Goal: Task Accomplishment & Management: Use online tool/utility

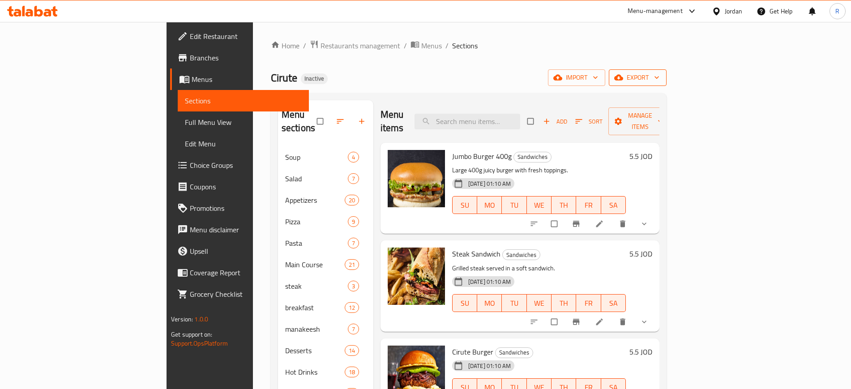
click at [661, 77] on icon "button" at bounding box center [656, 77] width 9 height 9
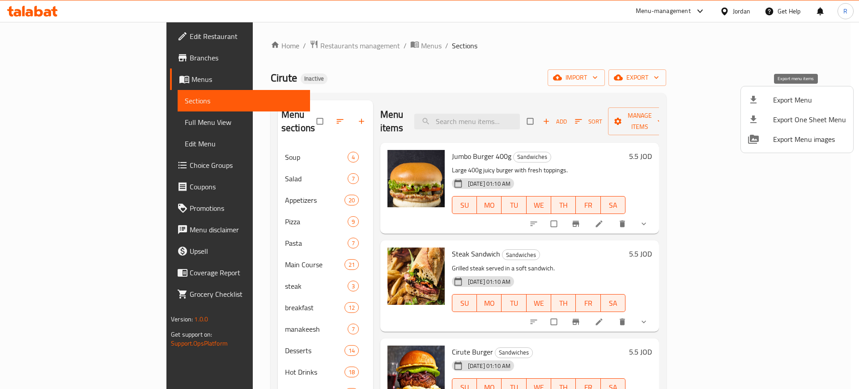
click at [789, 97] on span "Export Menu" at bounding box center [810, 99] width 73 height 11
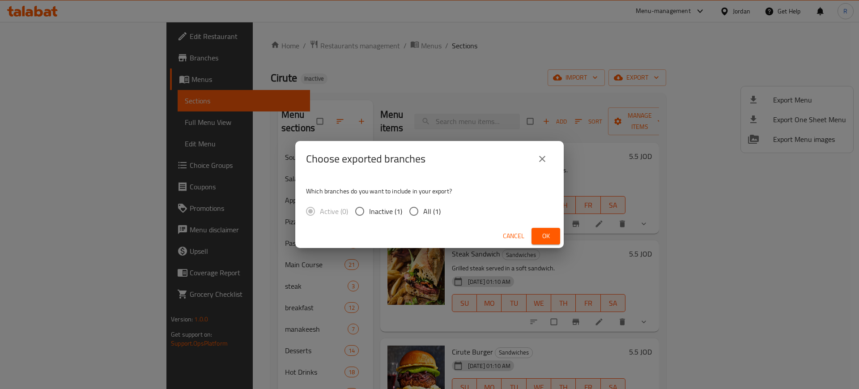
click at [416, 212] on input "All (1)" at bounding box center [414, 211] width 19 height 19
radio input "true"
click at [542, 239] on span "Ok" at bounding box center [546, 236] width 14 height 11
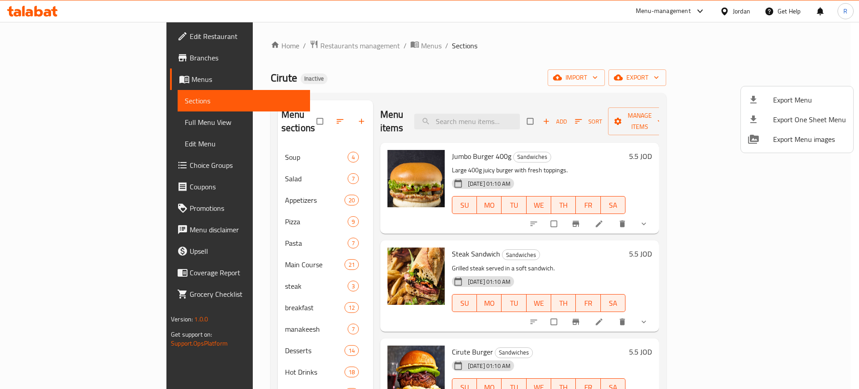
click at [613, 73] on div at bounding box center [429, 194] width 859 height 389
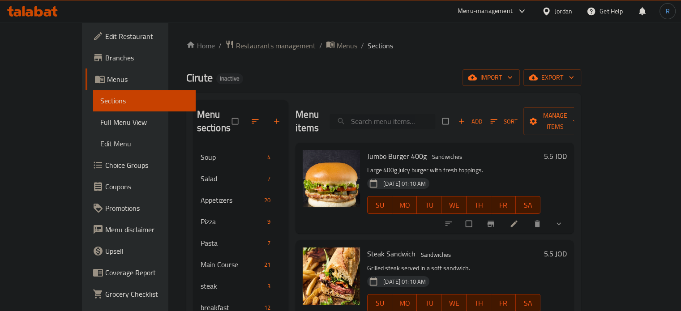
click at [424, 117] on input "search" at bounding box center [382, 122] width 106 height 16
paste input "Lentil Soup"
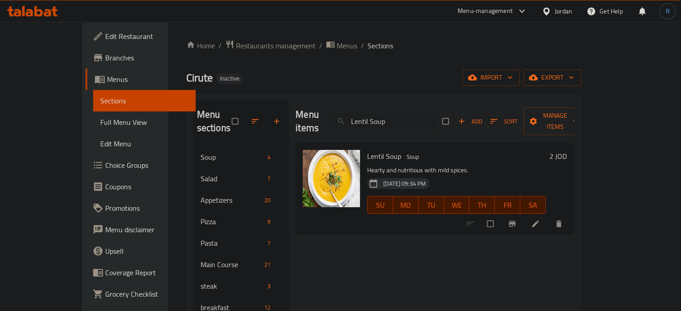
type input "Lentil Soup"
click at [539, 221] on icon at bounding box center [535, 224] width 7 height 7
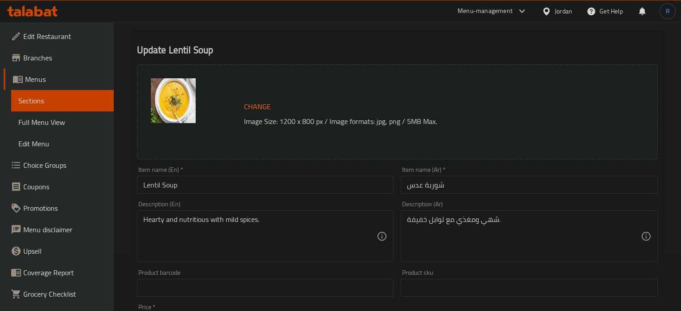
scroll to position [90, 0]
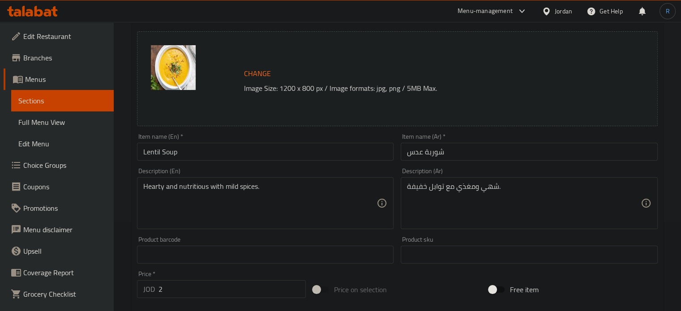
click at [491, 190] on textarea "شهي ومغذي مع توابل خفيفة." at bounding box center [524, 203] width 234 height 43
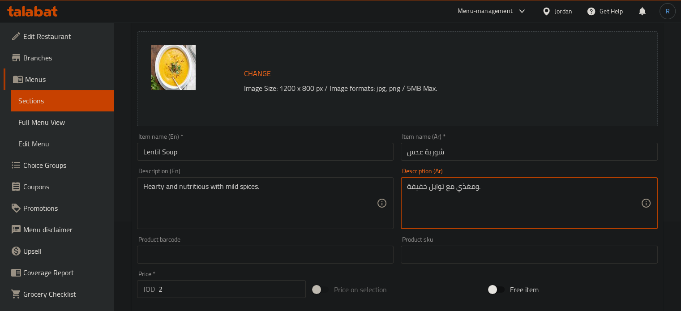
click at [475, 187] on textarea "ومغذي مع توابل خفيفة." at bounding box center [524, 203] width 234 height 43
type textarea "مغذي مع توابل خفيفة."
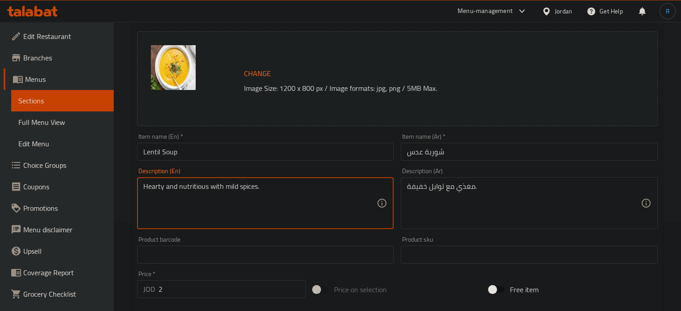
drag, startPoint x: 178, startPoint y: 188, endPoint x: 134, endPoint y: 189, distance: 43.4
type textarea "nutritious with mild spices."
click at [205, 153] on input "Lentil Soup" at bounding box center [265, 152] width 257 height 18
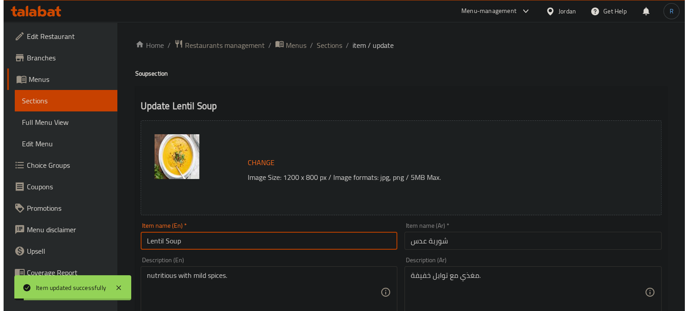
scroll to position [0, 0]
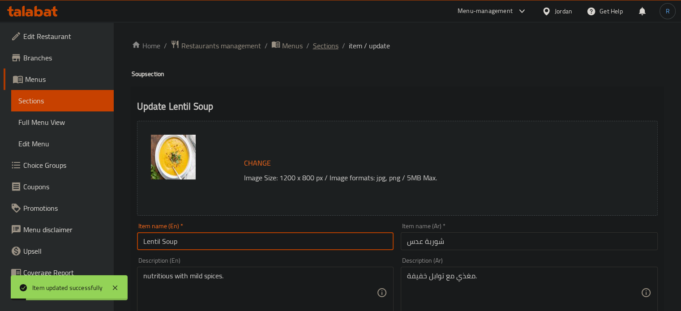
click at [334, 49] on span "Sections" at bounding box center [326, 45] width 26 height 11
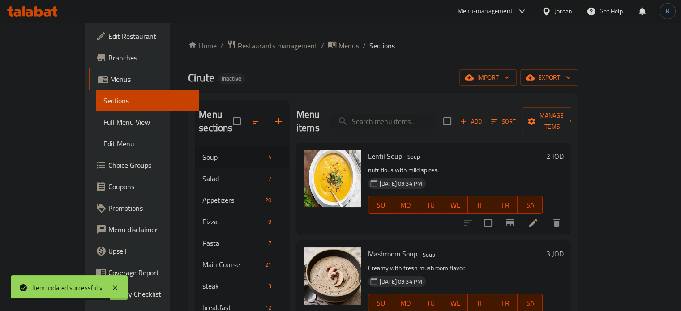
click at [428, 105] on div "Menu items Add Sort Manage items" at bounding box center [433, 121] width 274 height 43
click at [428, 114] on input "search" at bounding box center [383, 122] width 106 height 16
paste input "Wedges"
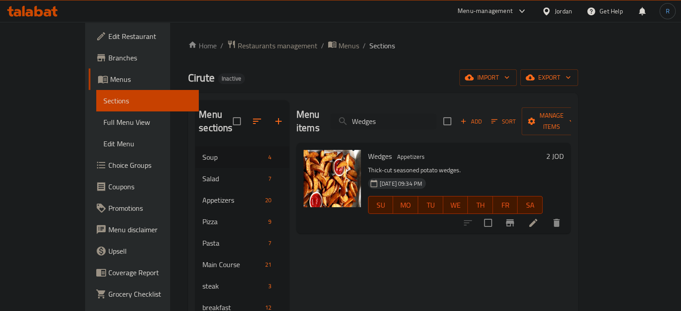
type input "Wedges"
click at [539, 218] on icon at bounding box center [533, 223] width 11 height 11
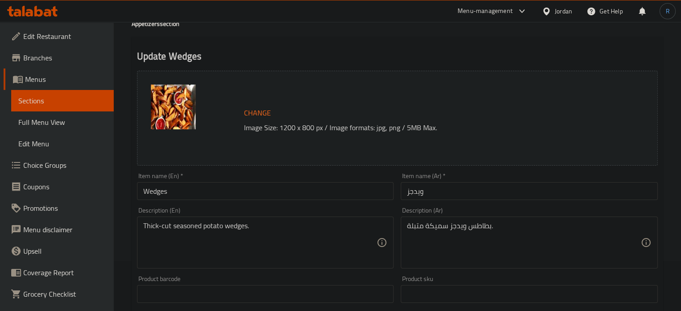
scroll to position [90, 0]
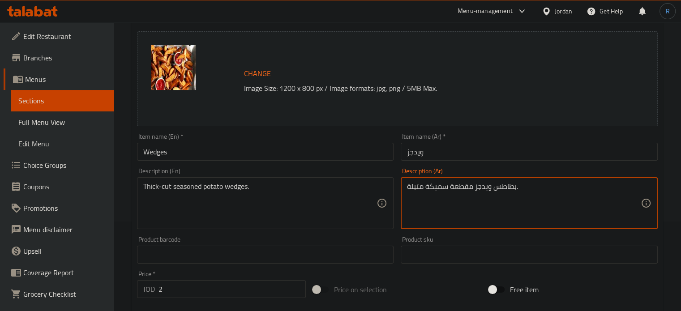
type textarea "بطاطس ويدجز مقطعة سميكة متبلة."
click at [339, 150] on input "Wedges" at bounding box center [265, 152] width 257 height 18
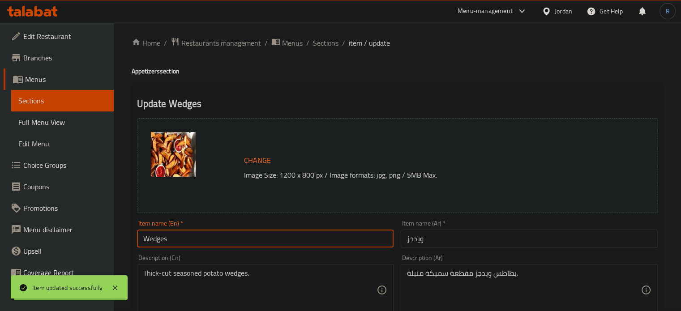
scroll to position [0, 0]
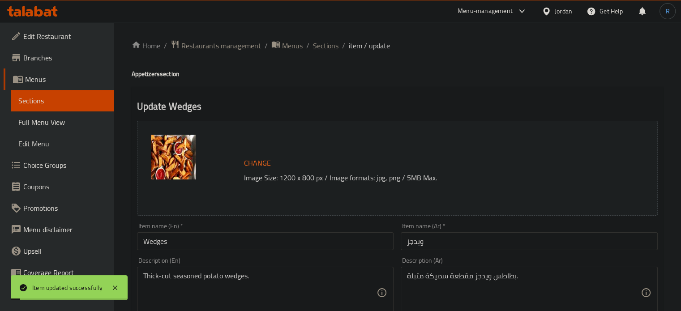
click at [332, 48] on span "Sections" at bounding box center [326, 45] width 26 height 11
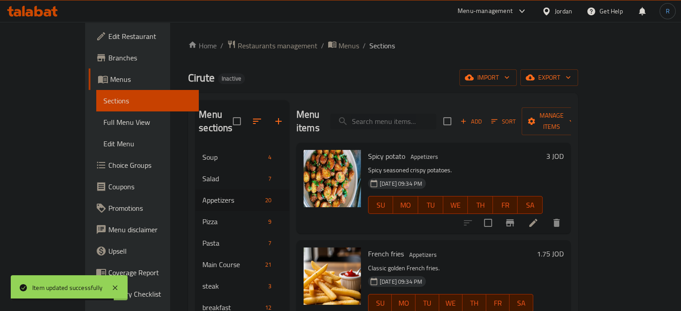
click at [427, 114] on input "search" at bounding box center [383, 122] width 106 height 16
paste input "Chicken Pesto Pizza"
type input "Chicken Pesto Pizza"
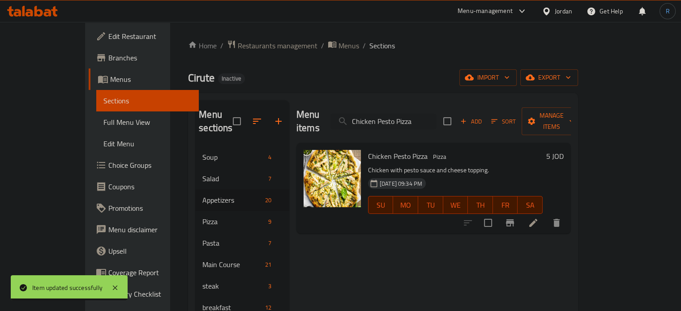
click at [539, 218] on icon at bounding box center [533, 223] width 11 height 11
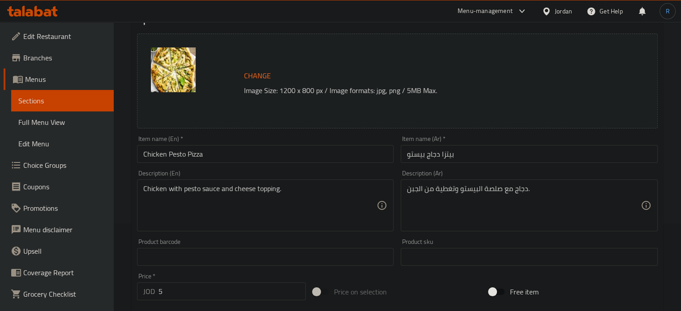
scroll to position [90, 0]
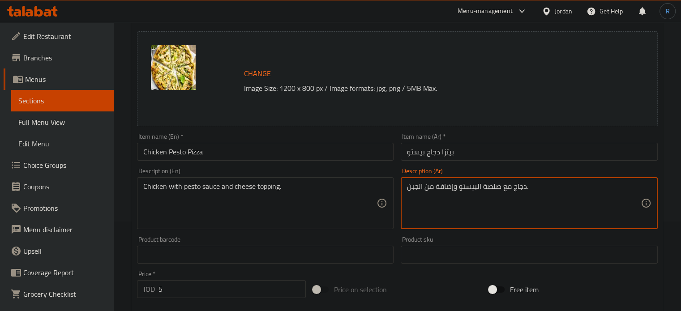
type textarea "دجاج مع صلصة البيستو وإضافة من الجبن."
click at [378, 158] on input "Chicken Pesto Pizza" at bounding box center [265, 152] width 257 height 18
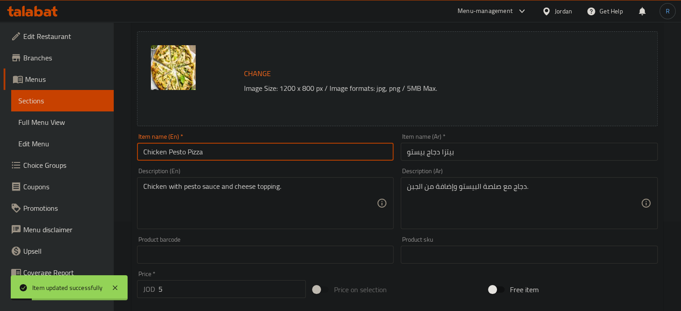
scroll to position [0, 0]
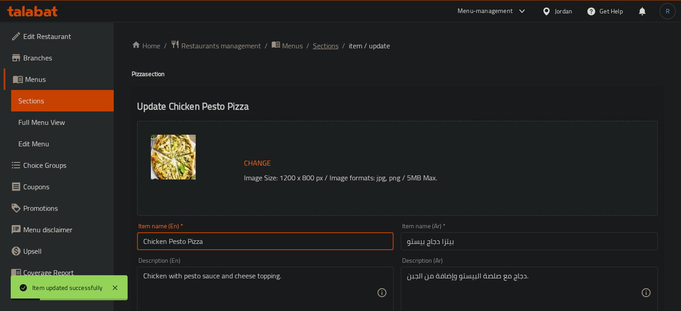
click at [324, 43] on span "Sections" at bounding box center [326, 45] width 26 height 11
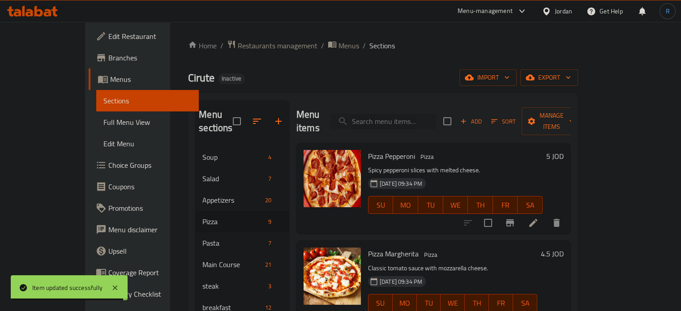
click at [410, 114] on input "search" at bounding box center [383, 122] width 106 height 16
paste input "Grilled Chicken Breast"
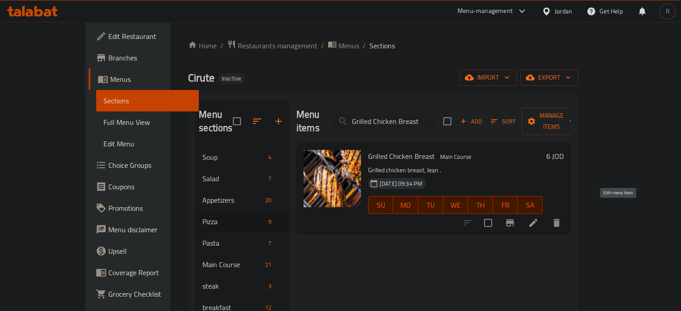
type input "Grilled Chicken Breast"
click at [539, 218] on icon at bounding box center [533, 223] width 11 height 11
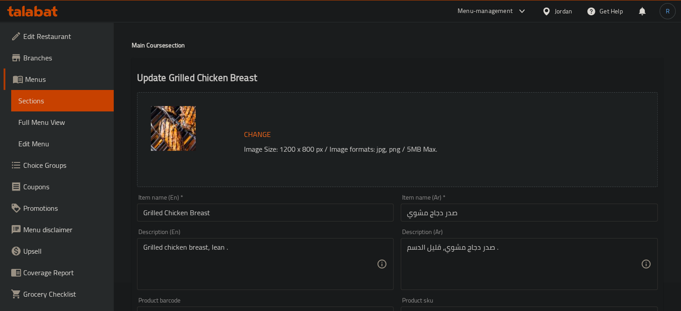
scroll to position [45, 0]
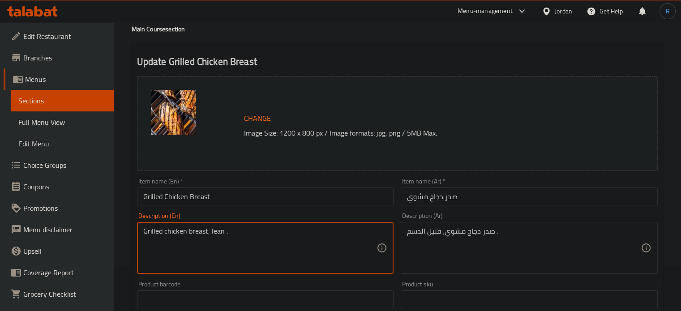
click at [213, 236] on textarea "Grilled chicken breast, lean ." at bounding box center [260, 248] width 234 height 43
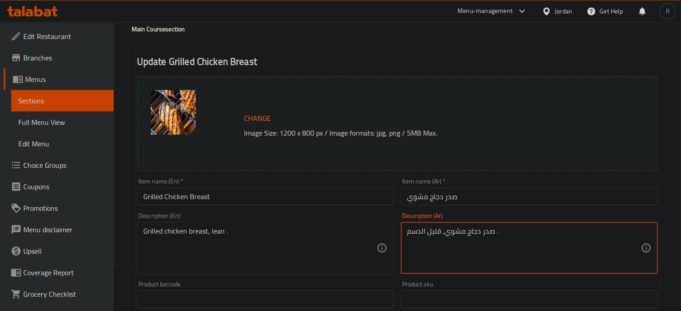
drag, startPoint x: 430, startPoint y: 235, endPoint x: 402, endPoint y: 235, distance: 27.8
type textarea "صدر دجاج مشوي، خالي من الدهون."
click at [462, 192] on input "صدر دجاج مشوي" at bounding box center [529, 197] width 257 height 18
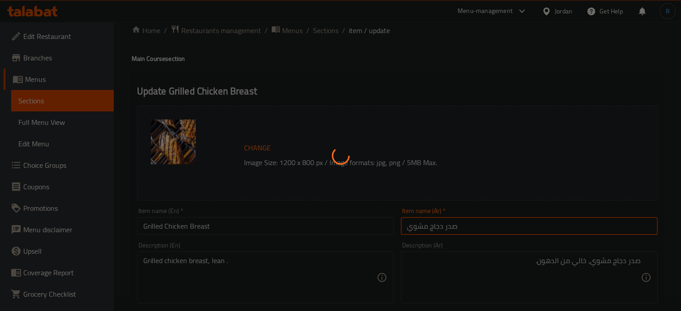
scroll to position [0, 0]
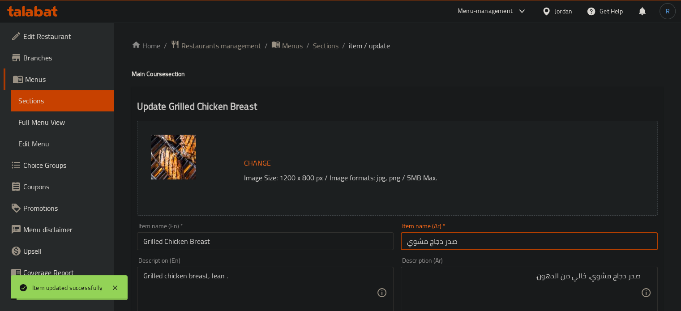
click at [332, 51] on span "Sections" at bounding box center [326, 45] width 26 height 11
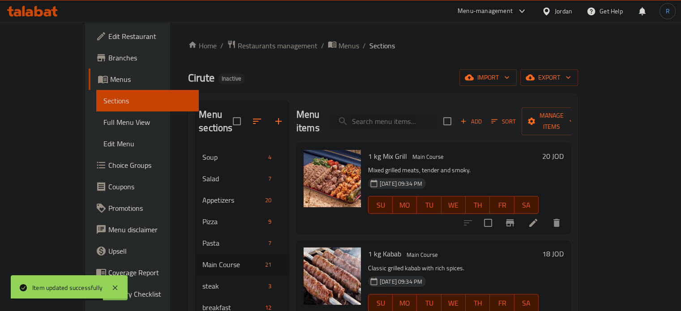
click at [408, 114] on input "search" at bounding box center [383, 122] width 106 height 16
paste input "falafel"
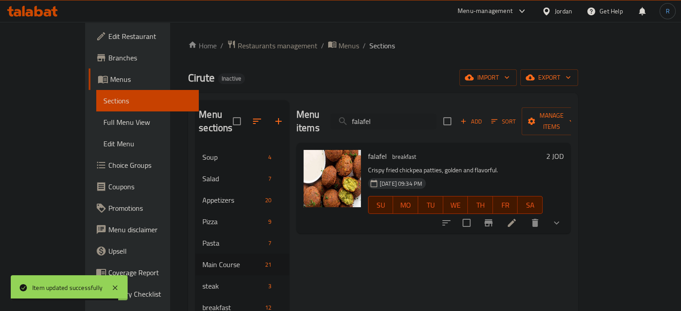
type input "falafel"
click at [517, 218] on icon at bounding box center [511, 223] width 11 height 11
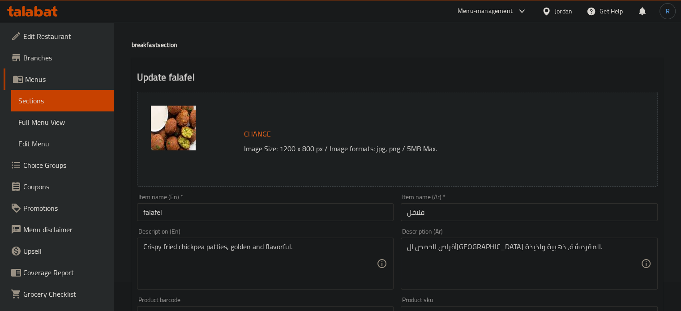
scroll to position [90, 0]
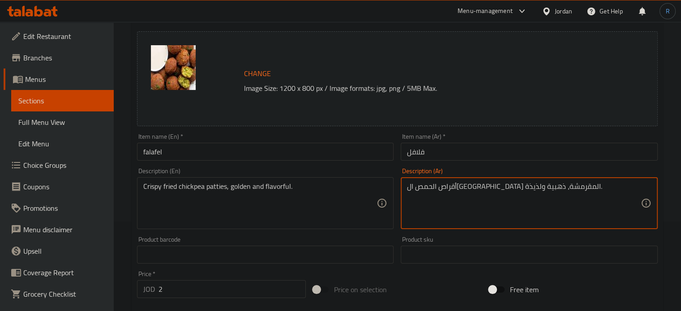
click at [415, 186] on textarea "أقراص الحمص المقلية المقرمشة، ذهبية ولذيذة." at bounding box center [524, 203] width 234 height 43
type textarea "أقراص الحمص المقلية المقرمشة، ذهبية ."
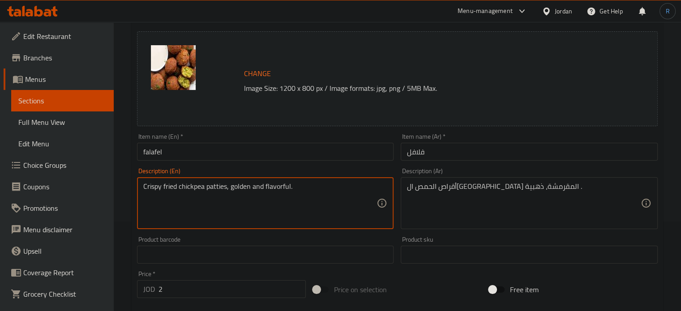
click at [277, 185] on textarea "Crispy fried chickpea patties, golden and flavorful." at bounding box center [260, 203] width 234 height 43
type textarea "Crispy fried chickpea patties, golden ."
click at [280, 149] on input "falafel" at bounding box center [265, 152] width 257 height 18
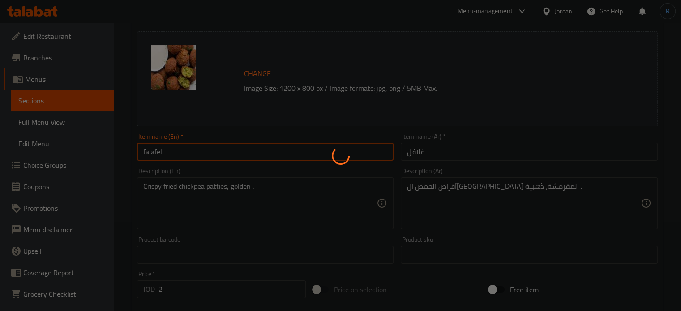
scroll to position [0, 0]
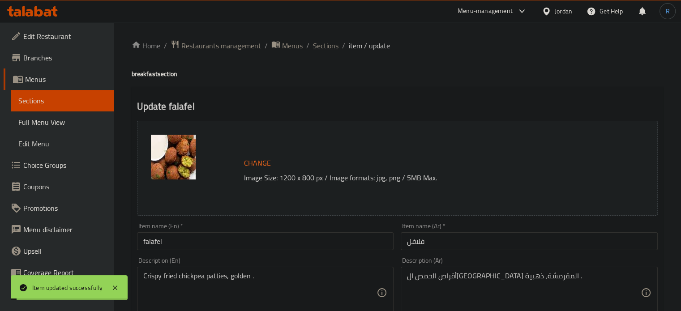
click at [327, 49] on span "Sections" at bounding box center [326, 45] width 26 height 11
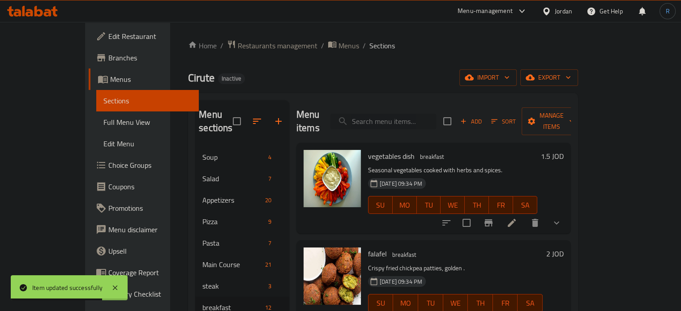
click at [436, 121] on input "search" at bounding box center [383, 122] width 106 height 16
paste input "Red Velvet"
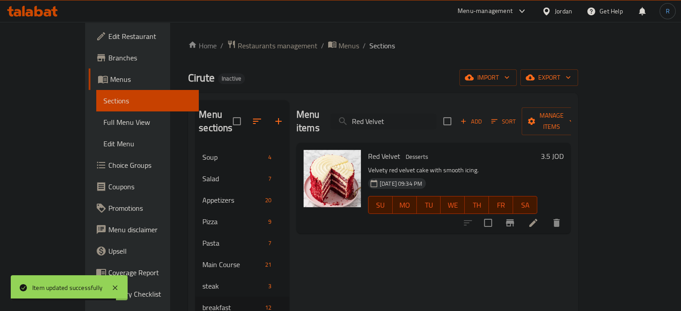
type input "Red Velvet"
click at [546, 215] on li at bounding box center [533, 223] width 25 height 16
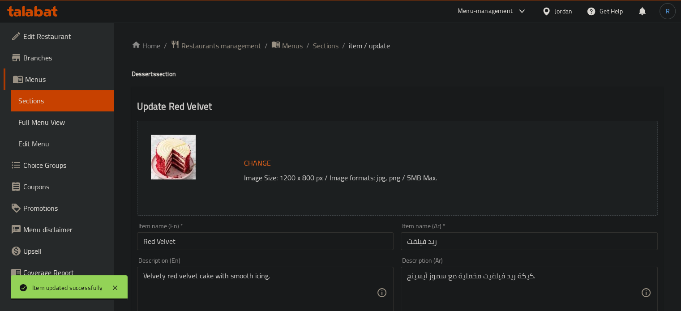
scroll to position [45, 0]
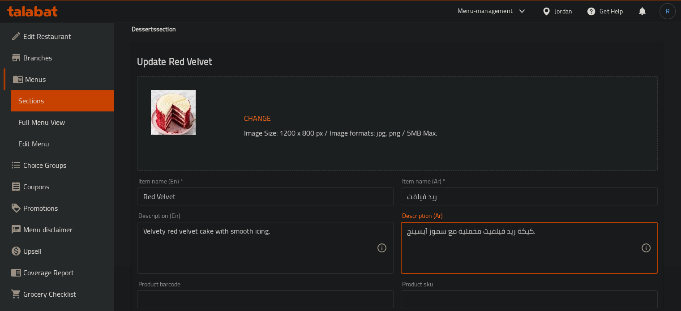
click at [440, 229] on textarea "كيكة ريد فيلفيت مخملية مع سموز آيسينج." at bounding box center [524, 248] width 234 height 43
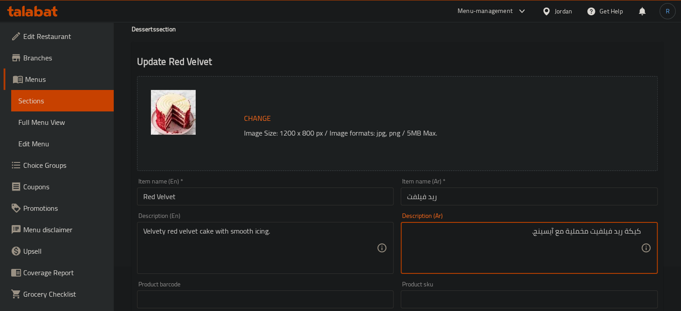
click at [443, 233] on textarea "كيكة ريد فيلفيت مخملية مع آيسينج." at bounding box center [524, 248] width 234 height 43
click at [548, 236] on textarea "كيكة ريد فيلفيت مخملية مع آيسينج" at bounding box center [524, 248] width 234 height 43
click at [509, 237] on textarea "كيكة ريد فيلفيت مخملية مع آيسينج" at bounding box center [524, 248] width 234 height 43
type textarea "كيكة ريد فيلفيت مخملية مع آيسينج ناعم"
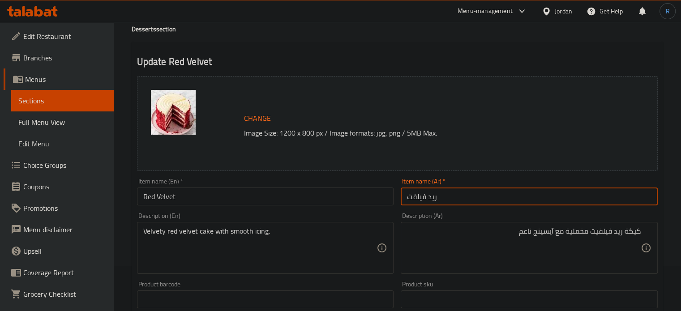
click at [501, 197] on input "ريد فيلفت" at bounding box center [529, 197] width 257 height 18
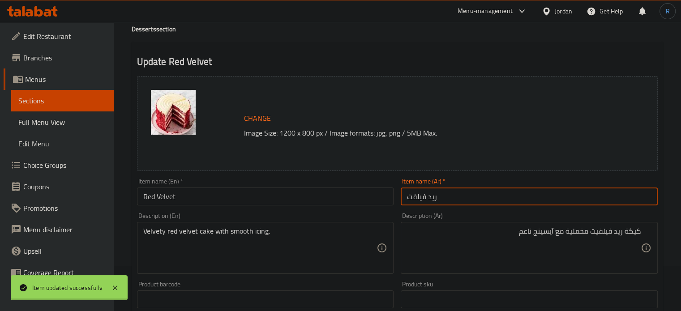
scroll to position [0, 0]
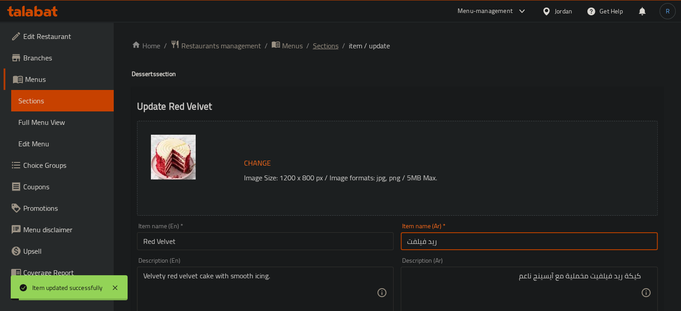
click at [331, 44] on span "Sections" at bounding box center [326, 45] width 26 height 11
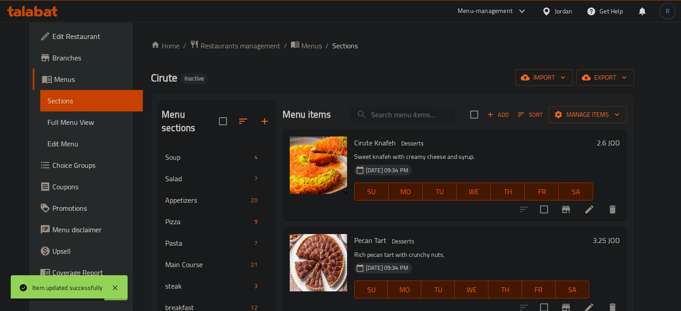
click at [404, 117] on input "search" at bounding box center [402, 115] width 106 height 16
paste input "Caramel Frappuccino"
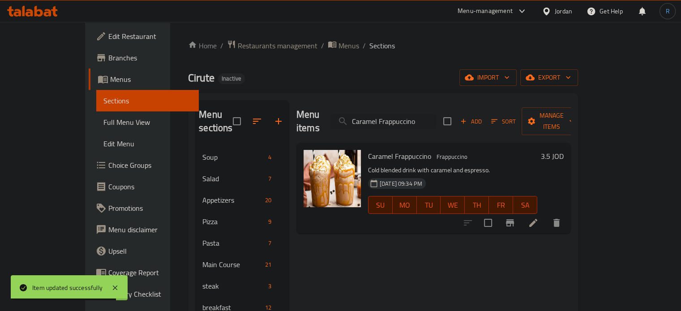
type input "Caramel Frappuccino"
click at [537, 219] on icon at bounding box center [533, 223] width 8 height 8
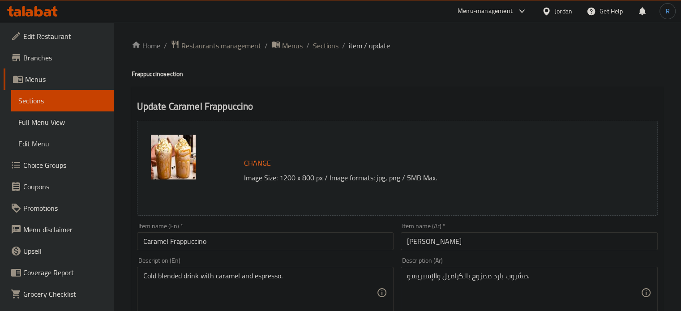
scroll to position [90, 0]
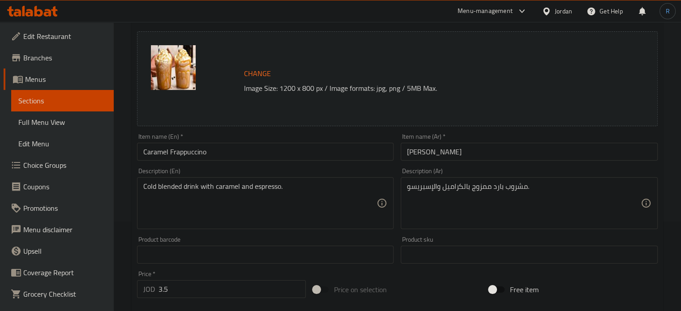
click at [199, 152] on input "Caramel Frappuccino" at bounding box center [265, 152] width 257 height 18
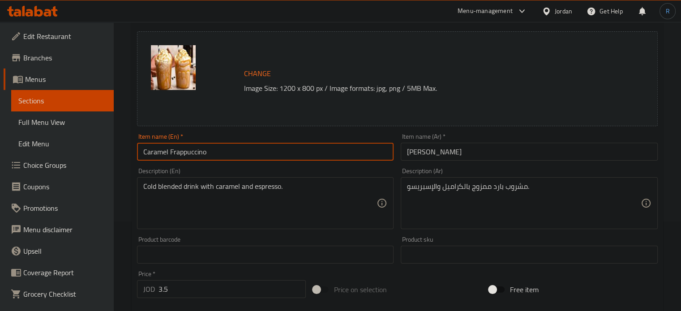
click at [443, 150] on input "فرابوتشينو كراميل" at bounding box center [529, 152] width 257 height 18
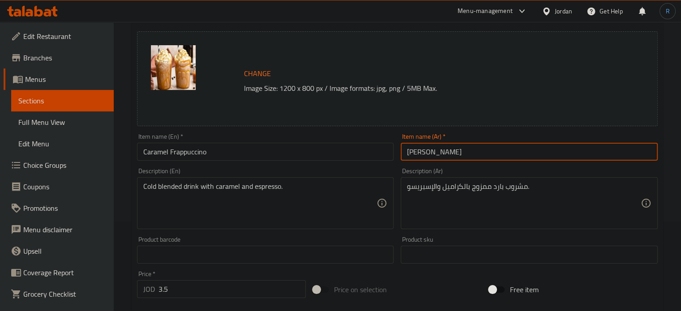
click at [443, 150] on input "فرابوتشينو كراميل" at bounding box center [529, 152] width 257 height 18
paste input "text"
type input "فرابتشينو كراميل"
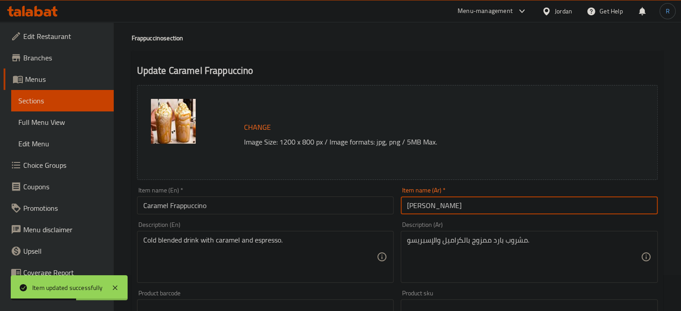
scroll to position [0, 0]
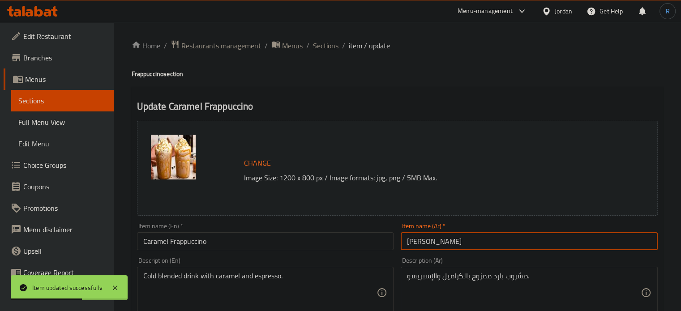
click at [325, 43] on span "Sections" at bounding box center [326, 45] width 26 height 11
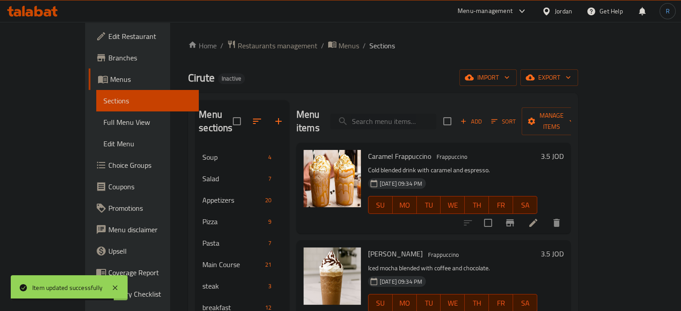
click at [424, 114] on input "search" at bounding box center [383, 122] width 106 height 16
paste input "White Mocha Frappuccino"
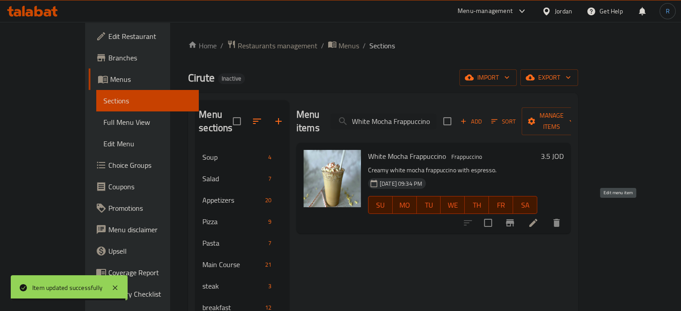
type input "White Mocha Frappuccino"
click at [539, 218] on icon at bounding box center [533, 223] width 11 height 11
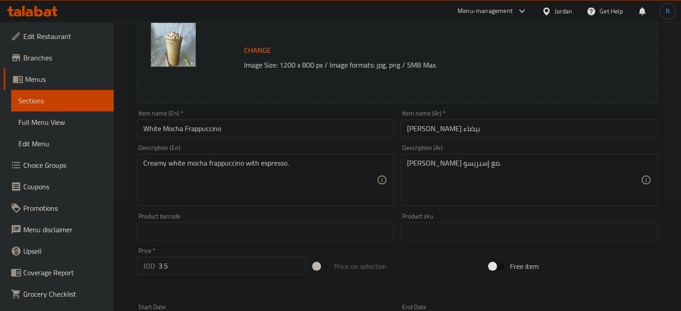
scroll to position [134, 0]
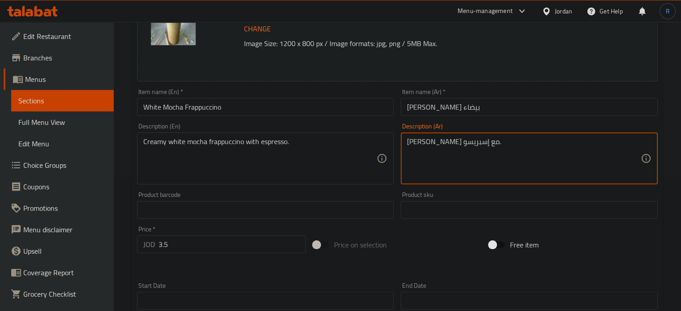
click at [513, 145] on textarea "فرابوتشينو موكا أبيض كريمي مع إسبريسو." at bounding box center [524, 158] width 234 height 43
paste textarea "تشينو"
click at [470, 147] on textarea "فرابتشينو موكا أبيض كريمي مع إسبريسو." at bounding box center [524, 158] width 234 height 43
click at [472, 144] on textarea "فرابتشينو موكا أبي كريمي مع إسبريسو." at bounding box center [524, 158] width 234 height 43
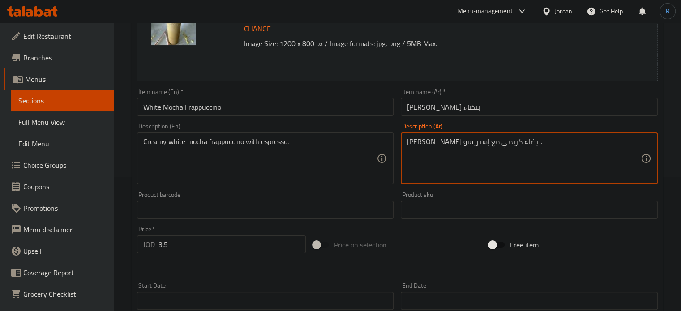
type textarea "فرابتشينو موكا بيضاء كريمي مع إسبريسو."
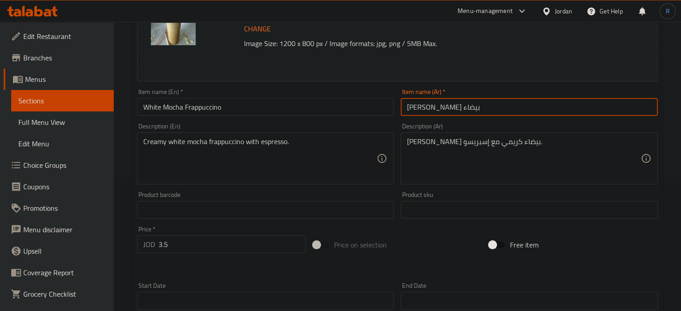
click at [489, 105] on input "فرابتشينو موكا بيضاء" at bounding box center [529, 107] width 257 height 18
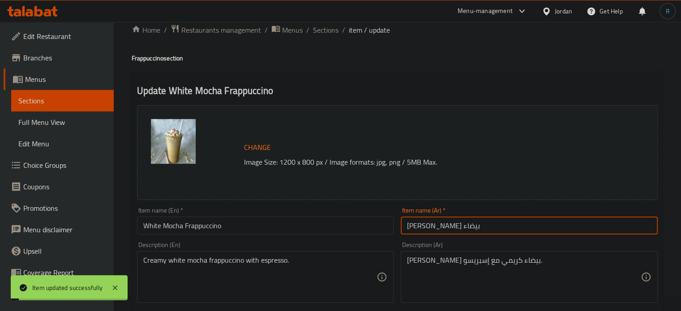
scroll to position [0, 0]
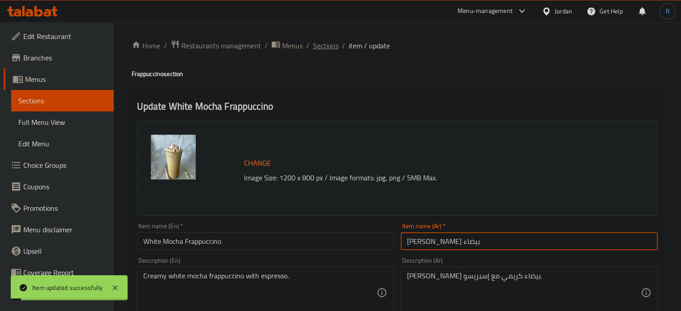
click at [330, 44] on span "Sections" at bounding box center [326, 45] width 26 height 11
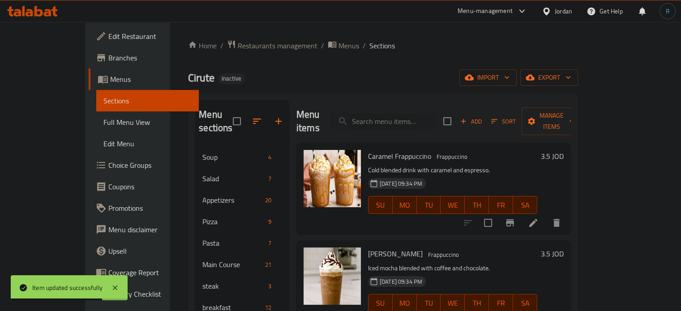
click at [415, 123] on div "Menu items Add Sort Manage items" at bounding box center [433, 121] width 274 height 43
click at [414, 116] on input "search" at bounding box center [383, 122] width 106 height 16
paste input "Orange Juice"
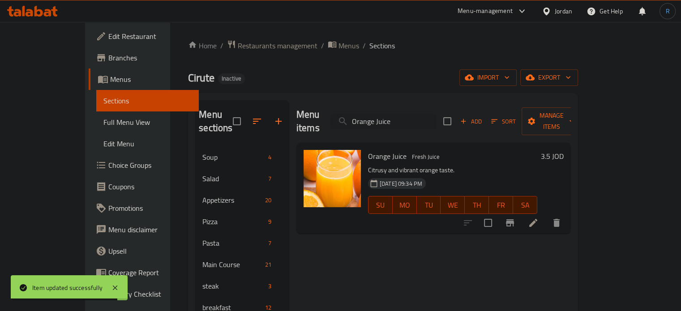
type input "Orange Juice"
click at [546, 215] on li at bounding box center [533, 223] width 25 height 16
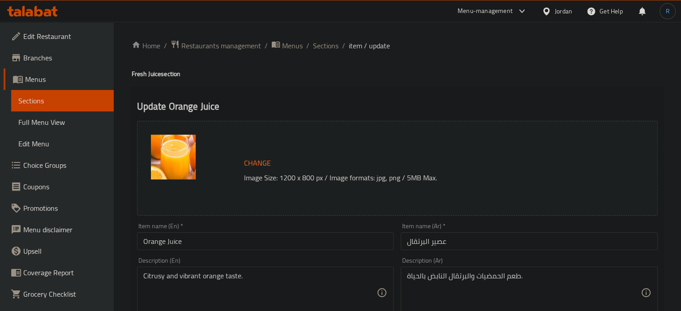
scroll to position [45, 0]
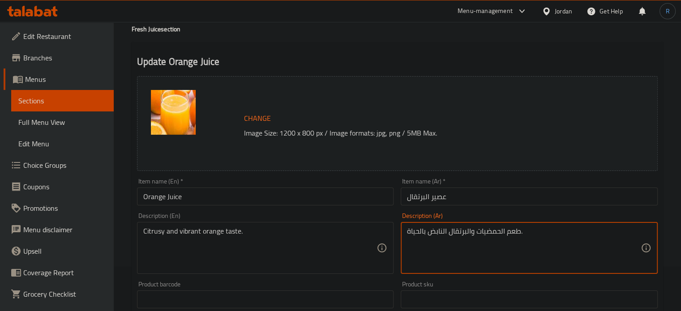
click at [460, 233] on textarea "طعم الحمضيات والبرتقال النابض بالحياة." at bounding box center [524, 248] width 234 height 43
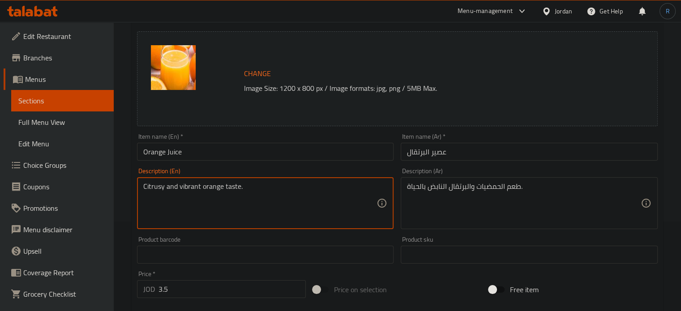
click at [208, 189] on textarea "Citrusy and vibrant orange taste." at bounding box center [260, 203] width 234 height 43
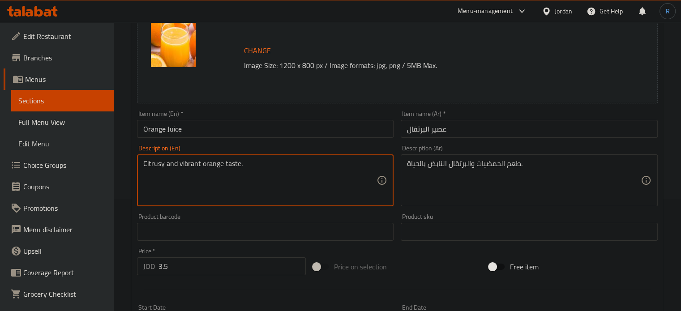
scroll to position [134, 0]
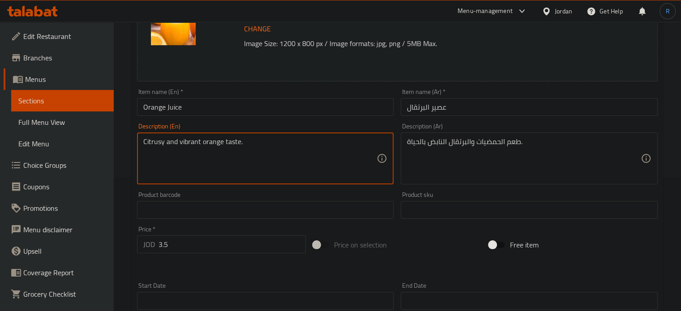
drag, startPoint x: 445, startPoint y: 164, endPoint x: 353, endPoint y: 169, distance: 92.3
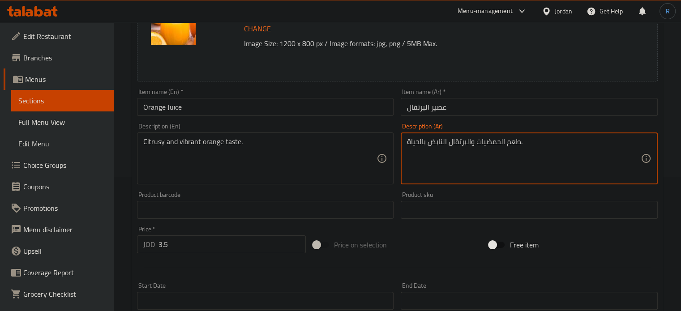
click at [442, 171] on textarea "طعم الحمضيات والبرتقال النابض بالحياة." at bounding box center [524, 158] width 234 height 43
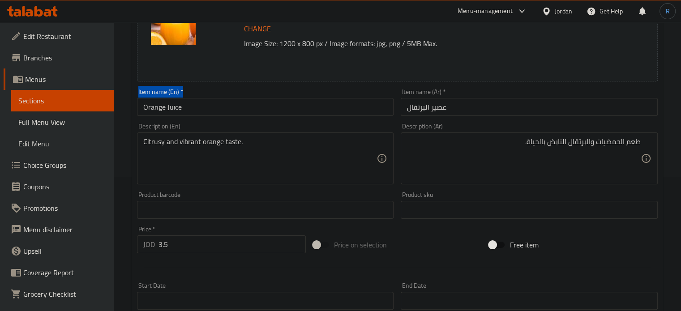
drag, startPoint x: 135, startPoint y: 107, endPoint x: 192, endPoint y: 107, distance: 56.4
click at [192, 107] on div "Item name (En)   * Orange Juice Item name (En) *" at bounding box center [265, 102] width 264 height 34
click at [192, 107] on input "Orange Juice" at bounding box center [265, 107] width 257 height 18
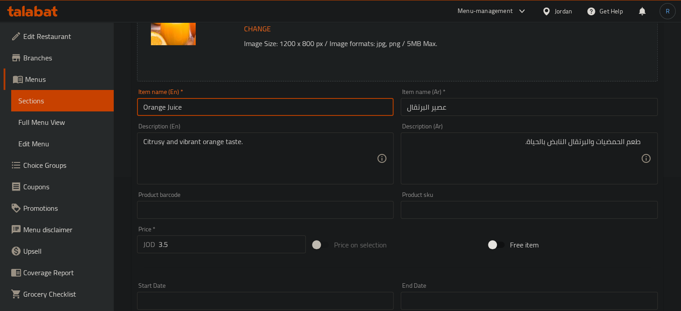
click at [192, 107] on input "Orange Juice" at bounding box center [265, 107] width 257 height 18
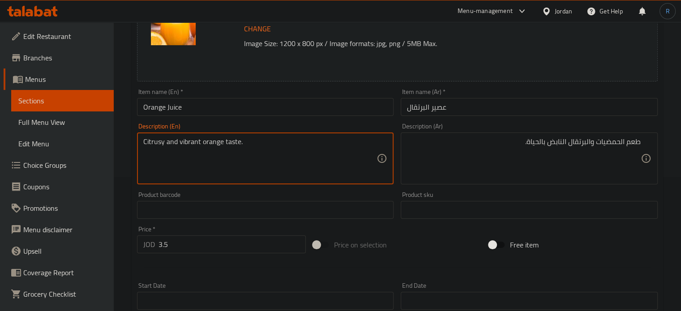
drag, startPoint x: 201, startPoint y: 142, endPoint x: 141, endPoint y: 145, distance: 60.0
click at [141, 145] on div "Citrusy and vibrant orange taste. Description (En)" at bounding box center [265, 159] width 257 height 52
click at [207, 145] on textarea "Citrusy and vibrant orange taste." at bounding box center [260, 158] width 234 height 43
click at [189, 148] on textarea "Citrusy and vibrant orange taste." at bounding box center [260, 158] width 234 height 43
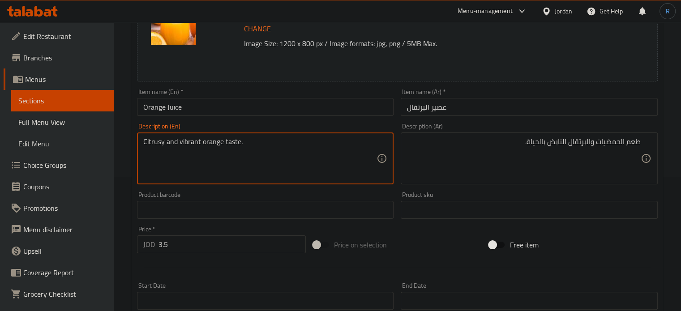
drag, startPoint x: 200, startPoint y: 141, endPoint x: 141, endPoint y: 143, distance: 58.7
click at [141, 143] on div "Citrusy and vibrant orange taste. Description (En)" at bounding box center [265, 159] width 257 height 52
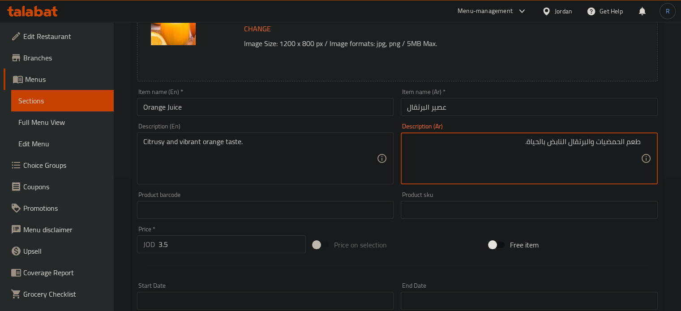
click at [598, 142] on textarea "طعم الحمضيات والبرتقال النابض بالحياة." at bounding box center [524, 158] width 234 height 43
click at [550, 175] on textarea "طعم الحمضيات والبرتقال النابض بالحياة." at bounding box center [524, 158] width 234 height 43
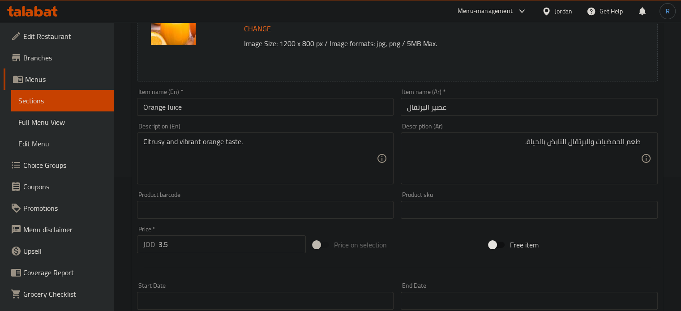
click at [480, 182] on div "طعم الحمضيات والبرتقال النابض بالحياة. Description (Ar)" at bounding box center [529, 159] width 257 height 52
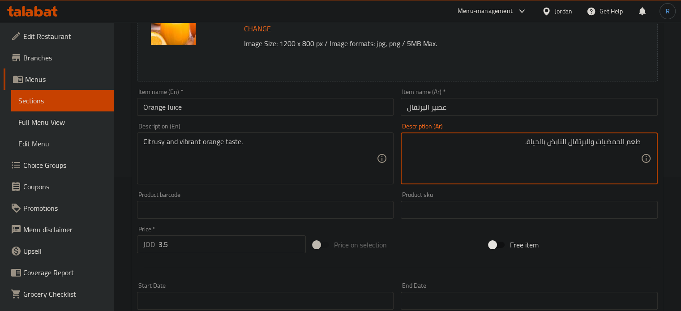
click at [586, 143] on textarea "طعم الحمضيات والبرتقال النابض بالحياة." at bounding box center [524, 158] width 234 height 43
click at [624, 139] on textarea "طعم الحمضيات والبرتقال النابض بالحياة." at bounding box center [524, 158] width 234 height 43
paste textarea "والبرتقال"
click at [621, 144] on textarea "طعم والبرتقال الحمضيات والبرتقال النابض بالحياة." at bounding box center [524, 158] width 234 height 43
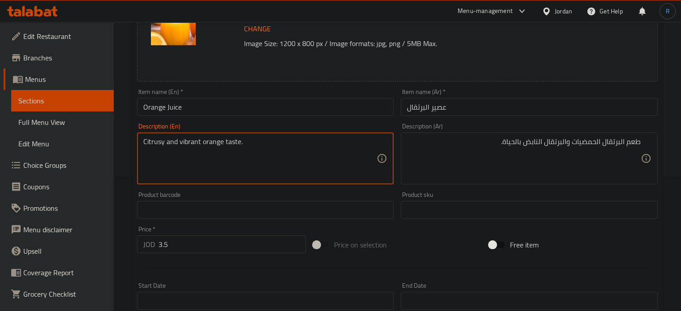
drag, startPoint x: 201, startPoint y: 141, endPoint x: 128, endPoint y: 142, distance: 73.0
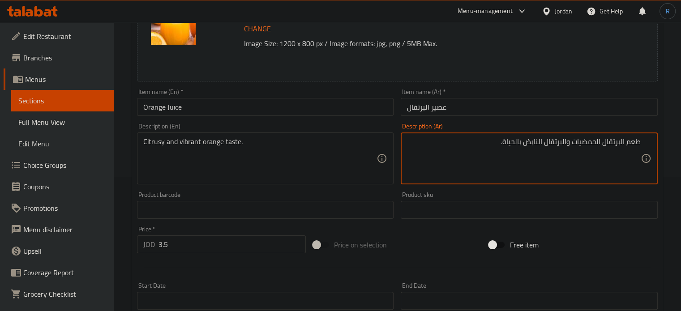
click at [586, 147] on textarea "طعم البرتقال الحمضيات والبرتقال النابض بالحياة." at bounding box center [524, 158] width 234 height 43
click at [561, 148] on textarea "طعم البرتقال الحمضيات والبرتقال النابض بالحياة." at bounding box center [524, 158] width 234 height 43
click at [598, 144] on textarea "طعم البرتقال الحمضيات النابض بالحياة." at bounding box center [524, 158] width 234 height 43
click at [570, 143] on textarea "طعم البرتقال الحمضيات النابض بالحياة." at bounding box center [524, 158] width 234 height 43
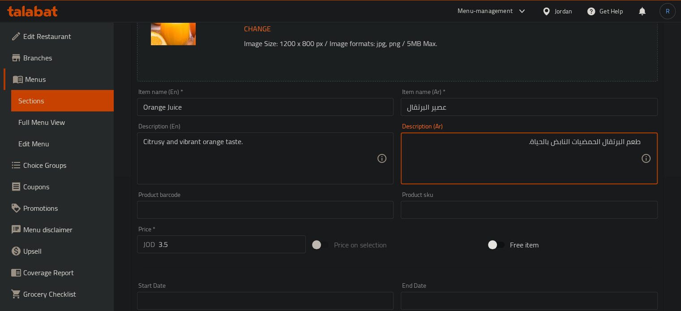
click at [556, 145] on textarea "طعم البرتقال الحمضيات النابض بالحياة." at bounding box center [524, 158] width 234 height 43
click at [555, 140] on textarea "طعم البرتقال الحمضيات بالحياة." at bounding box center [524, 158] width 234 height 43
type textarea "طعم البرتقال الحمضيات."
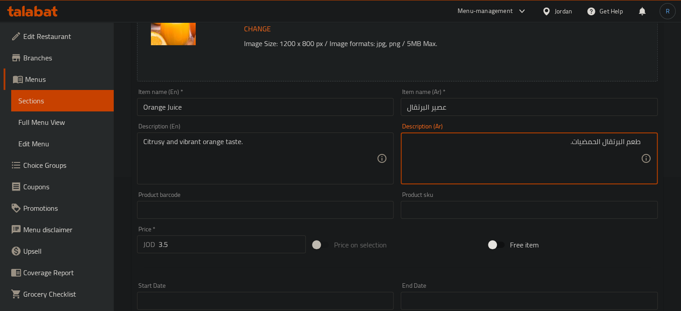
click at [209, 143] on textarea "Citrusy and vibrant orange taste." at bounding box center [260, 158] width 234 height 43
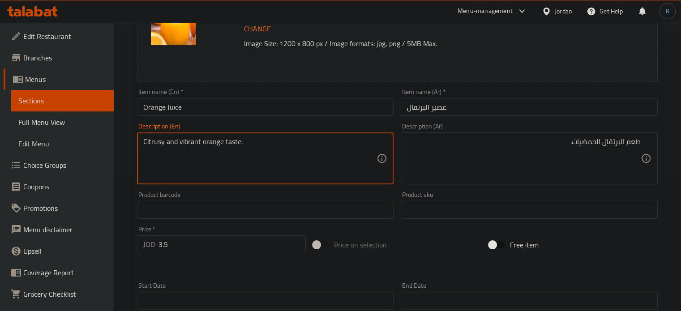
click at [209, 143] on textarea "Citrusy and vibrant orange taste." at bounding box center [260, 158] width 234 height 43
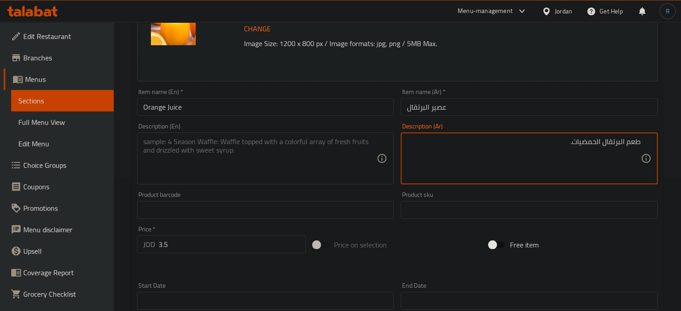
click at [633, 142] on textarea "طعم البرتقال الحمضيات." at bounding box center [524, 158] width 234 height 43
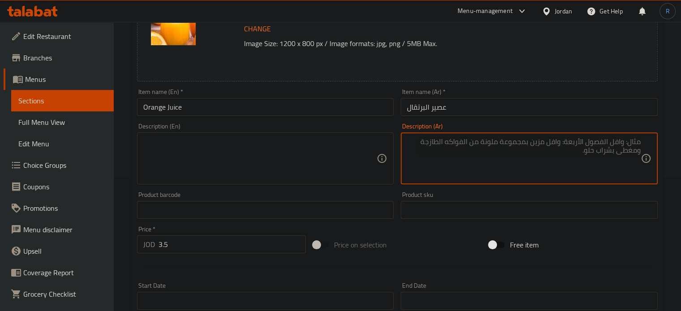
click at [200, 106] on input "Orange Juice" at bounding box center [265, 107] width 257 height 18
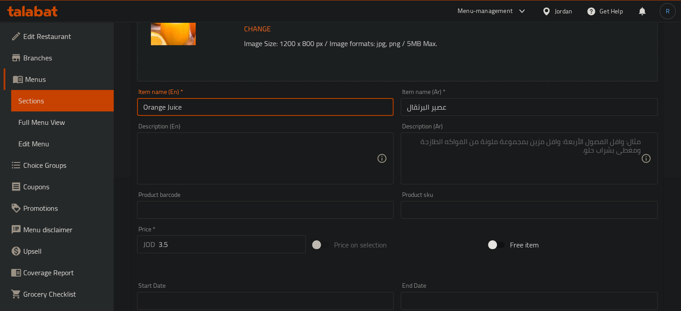
click at [200, 106] on input "Orange Juice" at bounding box center [265, 107] width 257 height 18
click at [315, 145] on textarea at bounding box center [260, 158] width 234 height 43
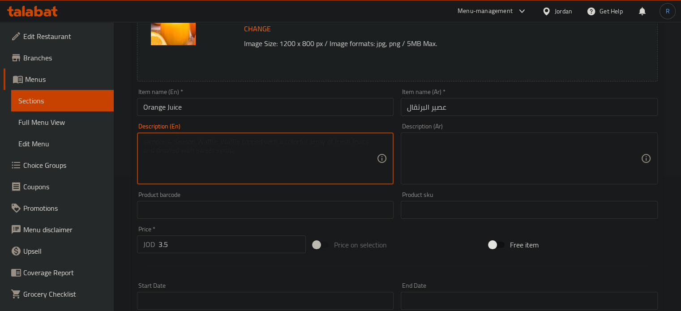
paste textarea "Freshly squeezed orange juices."
type textarea "Freshly squeezed orange juices."
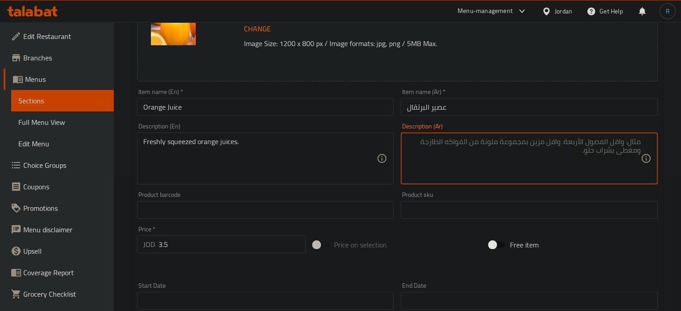
click at [476, 164] on textarea at bounding box center [524, 158] width 234 height 43
paste textarea "عصائر البرتقال الطازجة."
type textarea "عصائر البرتقال الطازجة."
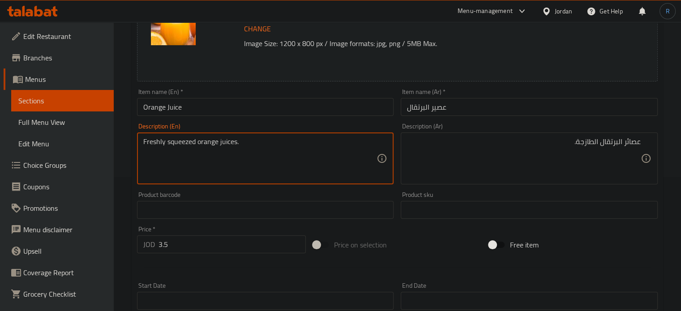
click at [309, 146] on textarea "Freshly squeezed orange juices." at bounding box center [260, 158] width 234 height 43
paste textarea
type textarea "Freshly squeezed orange juice."
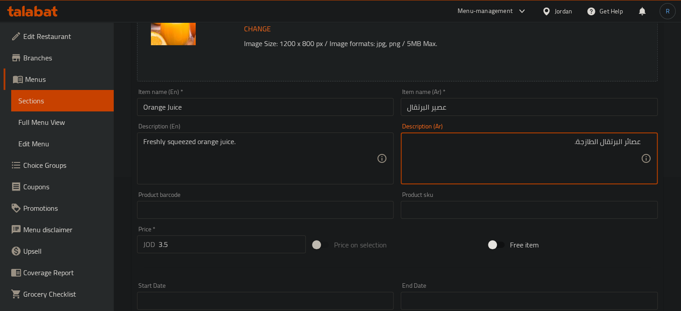
click at [496, 153] on textarea "عصائر البرتقال الطازجة." at bounding box center [524, 158] width 234 height 43
paste textarea "رتقال معصور طازج"
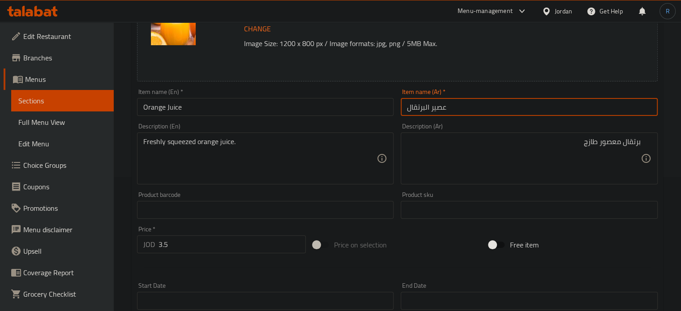
click at [438, 105] on input "عصير البرتقال" at bounding box center [529, 107] width 257 height 18
click at [643, 141] on div "برتقال معصور طازج Description (Ar)" at bounding box center [529, 159] width 257 height 52
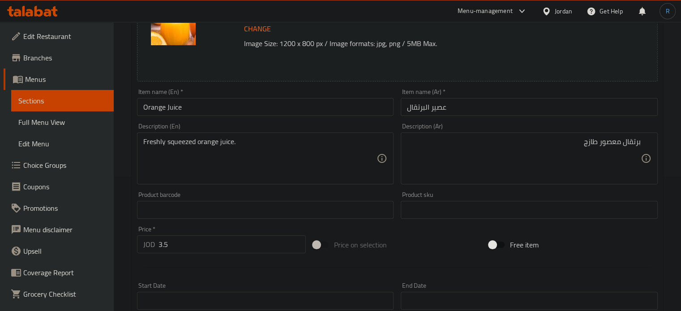
click at [641, 141] on div "برتقال معصور طازج Description (Ar)" at bounding box center [529, 159] width 257 height 52
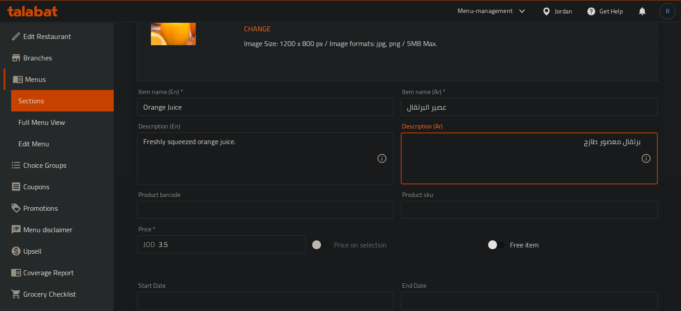
click at [613, 144] on textarea "برتقال معصور طازج" at bounding box center [524, 158] width 234 height 43
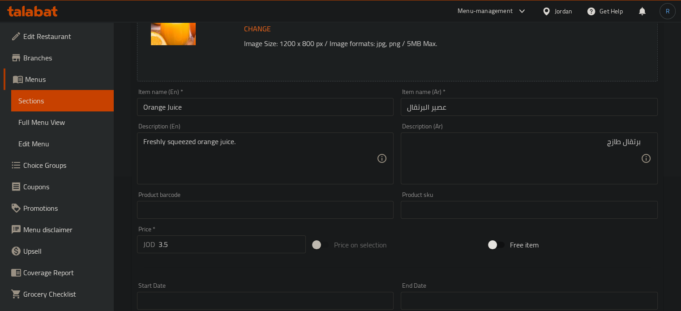
click at [641, 145] on div "برتقال طازج Description (Ar)" at bounding box center [529, 159] width 257 height 52
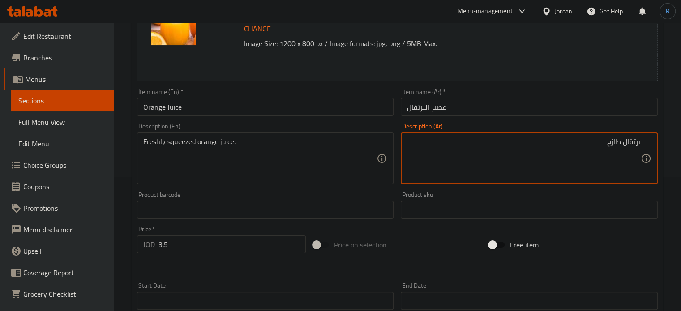
click at [640, 145] on textarea "برتقال طازج" at bounding box center [524, 158] width 234 height 43
paste textarea "عصير"
type textarea "عصير كبس برتقال طازج"
click at [483, 103] on input "عصير البرتقال" at bounding box center [529, 107] width 257 height 18
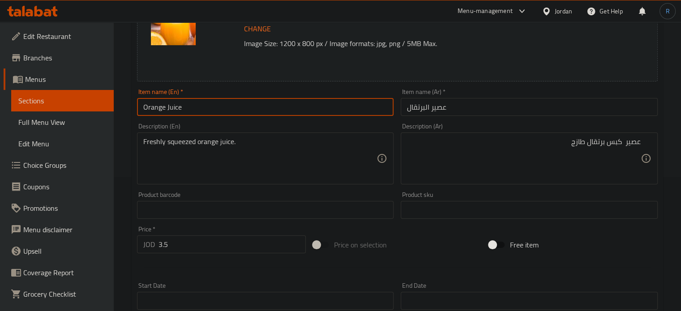
click at [369, 111] on input "Orange Juice" at bounding box center [265, 107] width 257 height 18
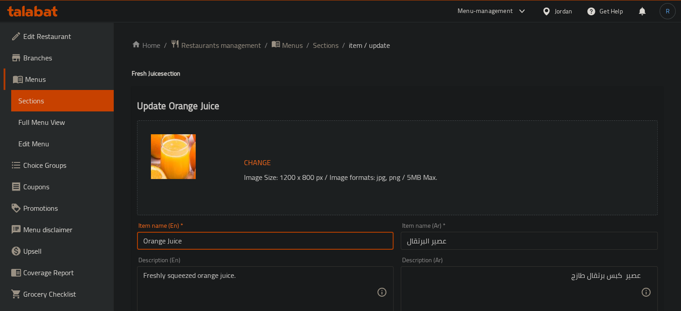
scroll to position [0, 0]
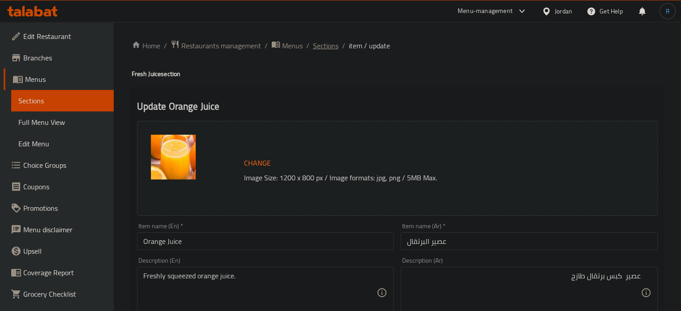
click at [330, 46] on span "Sections" at bounding box center [326, 45] width 26 height 11
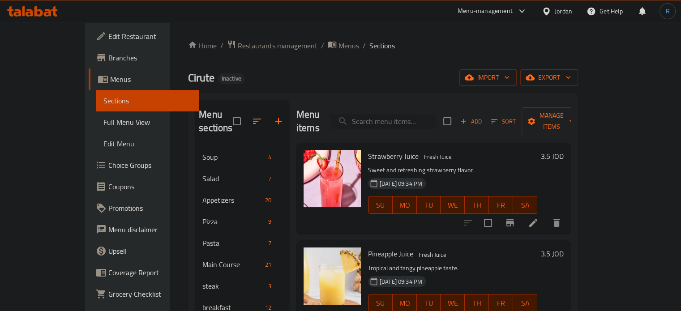
click at [404, 114] on input "search" at bounding box center [383, 122] width 106 height 16
paste input "Passion Fruit"
type input "Passion Fruit"
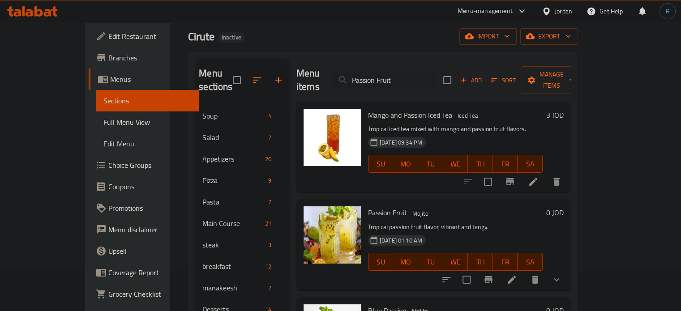
scroll to position [90, 0]
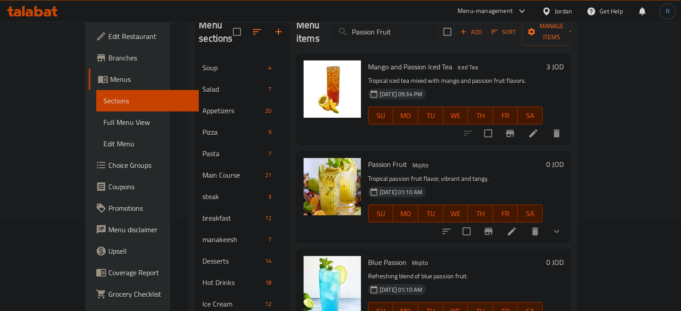
click at [517, 226] on icon at bounding box center [511, 231] width 11 height 11
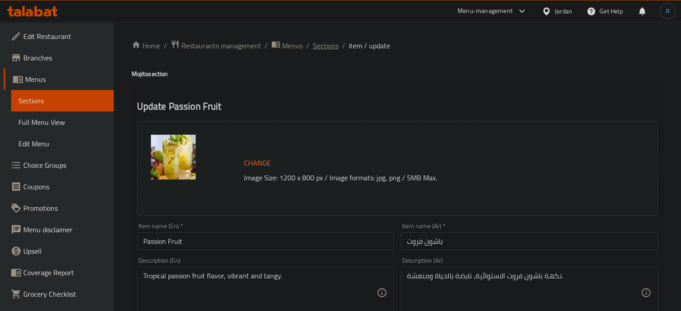
click at [324, 46] on span "Sections" at bounding box center [326, 45] width 26 height 11
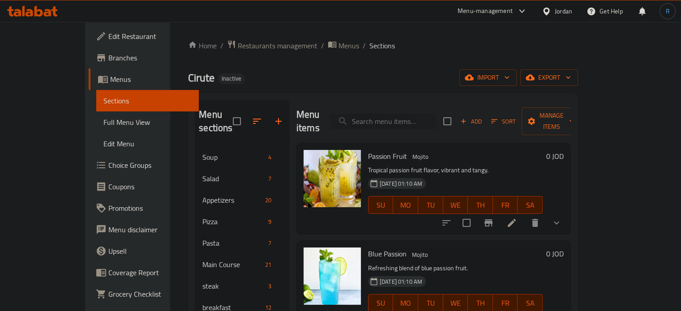
click at [396, 114] on input "search" at bounding box center [383, 122] width 106 height 16
paste input "Mixed Berries"
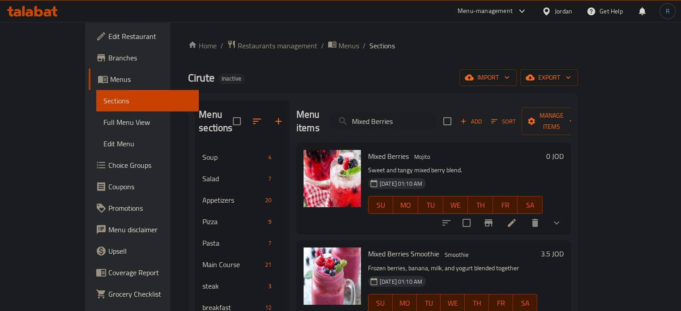
type input "Mixed Berries"
click at [524, 216] on li at bounding box center [511, 223] width 25 height 16
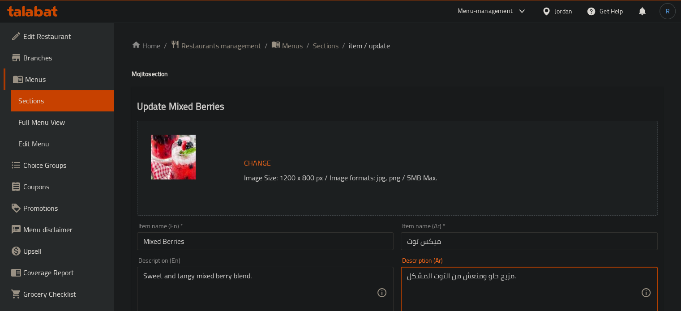
type textarea "مزيج حلو ومنعش من التوت المشكل."
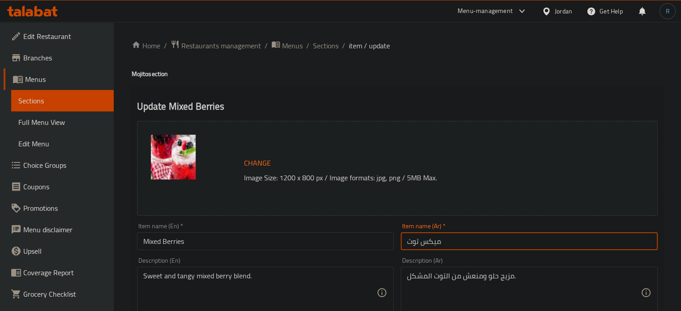
click at [463, 239] on input "ميكس توت" at bounding box center [529, 241] width 257 height 18
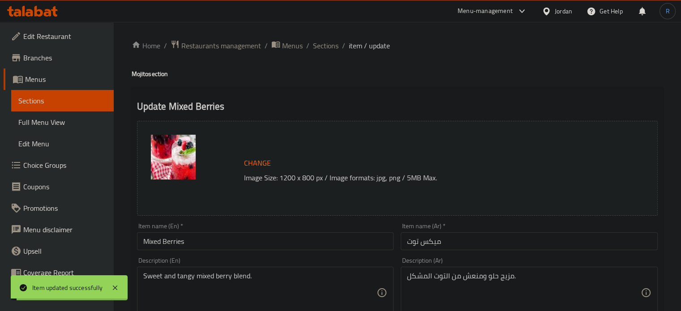
click at [321, 48] on span "Sections" at bounding box center [326, 45] width 26 height 11
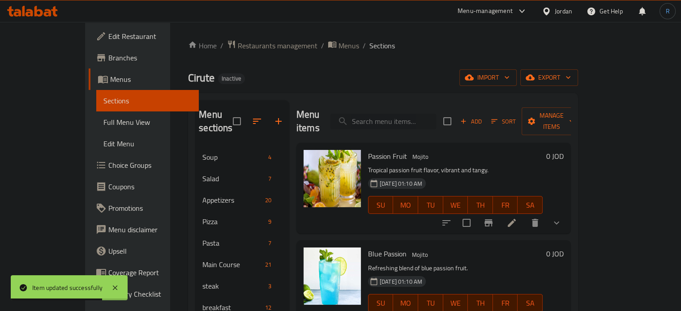
click at [411, 114] on input "search" at bounding box center [383, 122] width 106 height 16
paste input "Cirute Zinger"
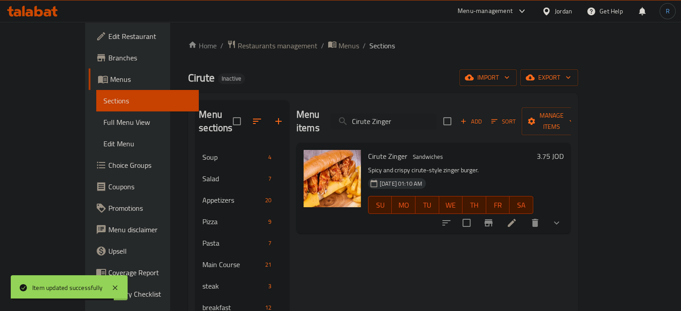
type input "Cirute Zinger"
click at [516, 219] on icon at bounding box center [512, 223] width 8 height 8
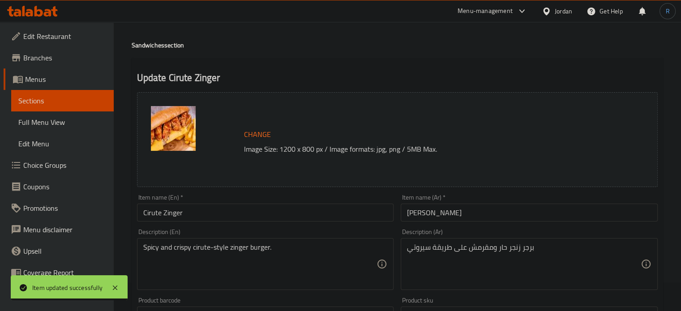
scroll to position [45, 0]
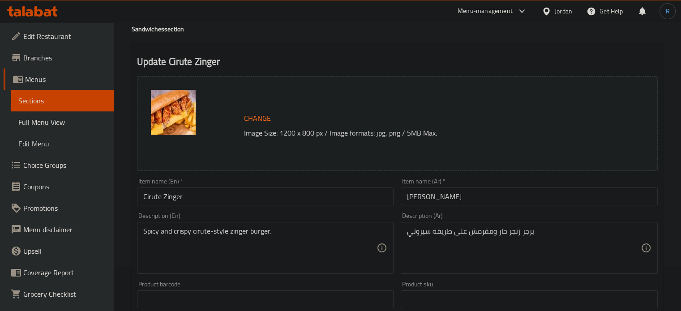
click at [444, 200] on input "زينجر سيروتي" at bounding box center [529, 197] width 257 height 18
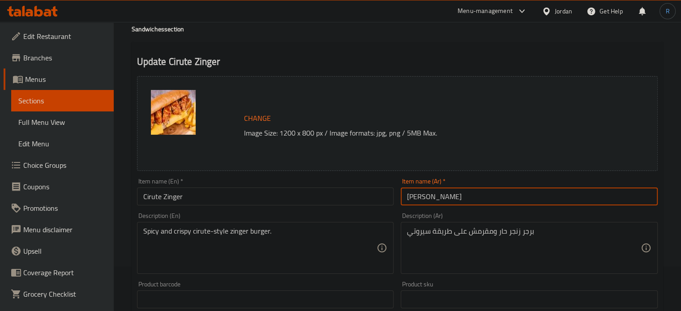
click at [441, 200] on input "زينجر سيروتي" at bounding box center [529, 197] width 257 height 18
type input "زنجر سيروتي"
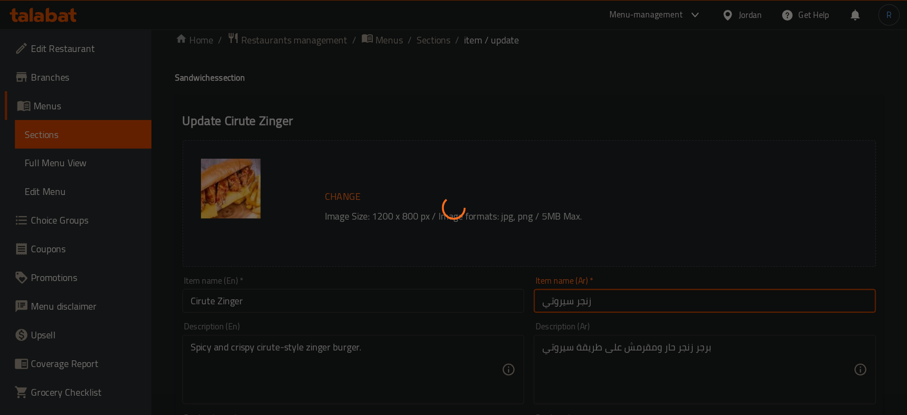
scroll to position [0, 0]
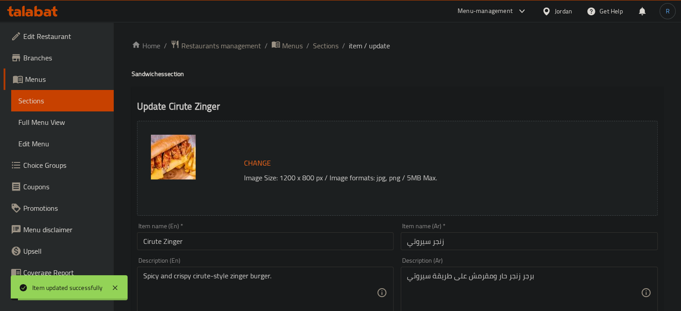
click at [321, 48] on span "Sections" at bounding box center [326, 45] width 26 height 11
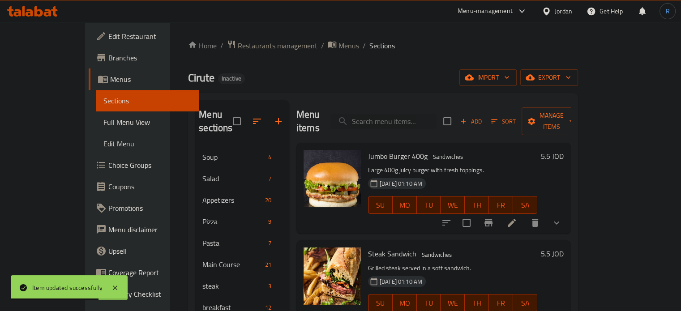
click at [369, 48] on span "Sections" at bounding box center [382, 45] width 26 height 11
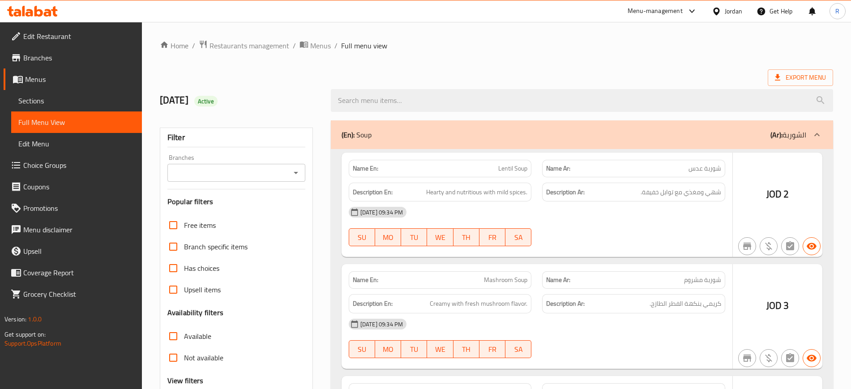
click at [620, 55] on div at bounding box center [425, 194] width 851 height 389
click at [193, 261] on div at bounding box center [425, 194] width 851 height 389
click at [177, 308] on div at bounding box center [425, 194] width 851 height 389
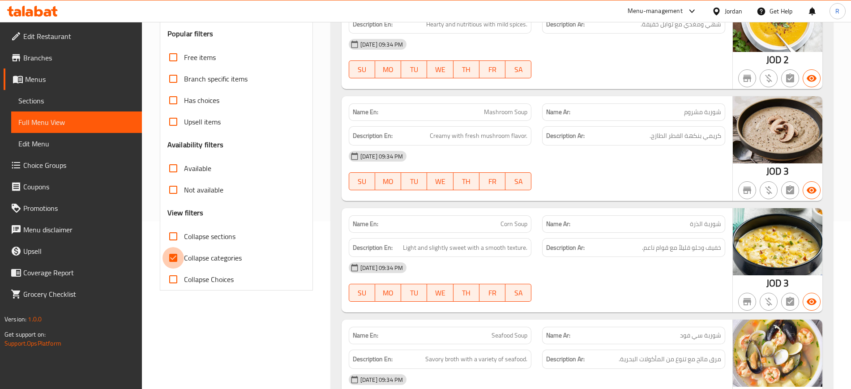
click at [173, 258] on input "Collapse categories" at bounding box center [172, 257] width 21 height 21
checkbox input "false"
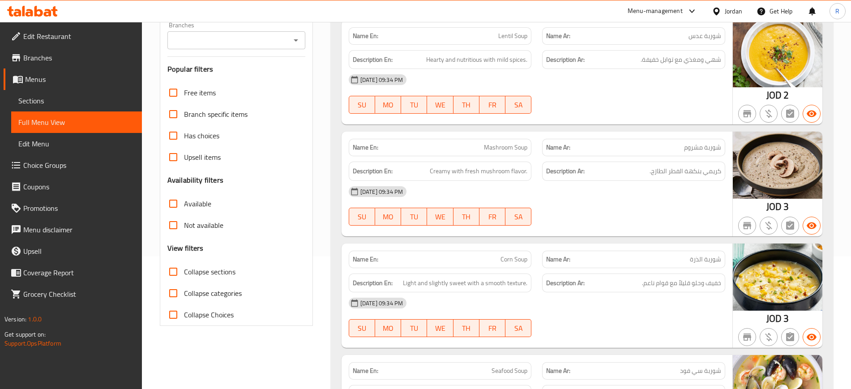
scroll to position [224, 0]
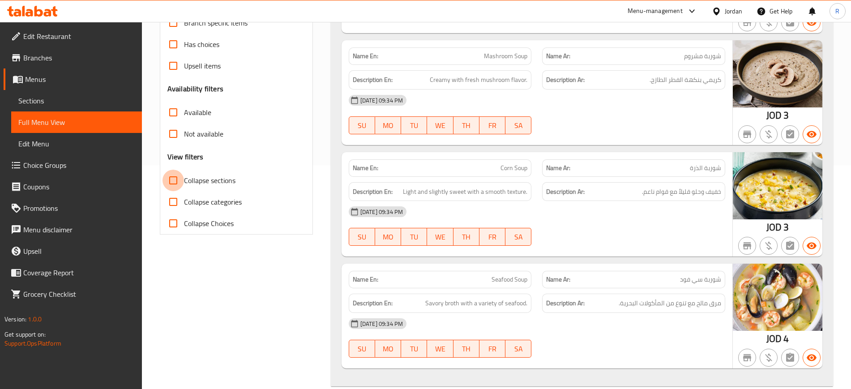
click at [173, 180] on input "Collapse sections" at bounding box center [172, 180] width 21 height 21
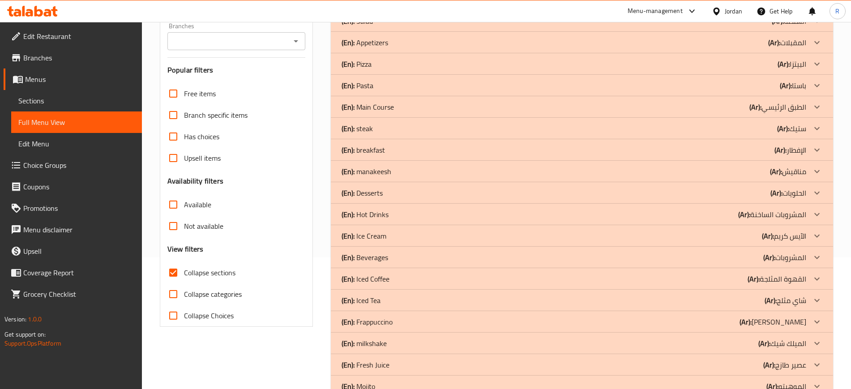
scroll to position [244, 0]
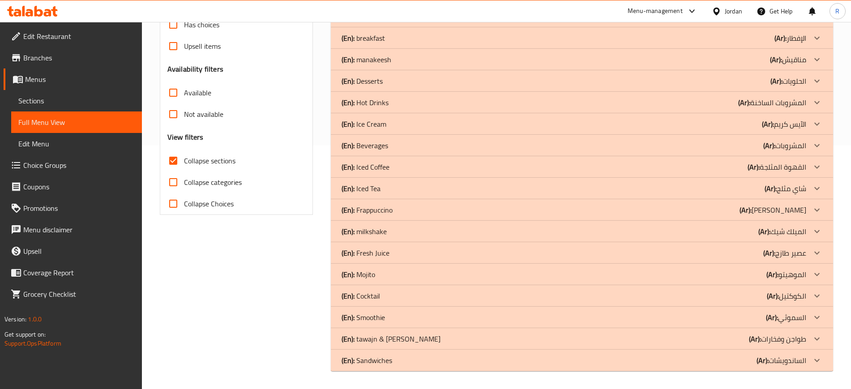
click at [210, 162] on span "Collapse sections" at bounding box center [209, 160] width 51 height 11
click at [184, 162] on input "Collapse sections" at bounding box center [172, 160] width 21 height 21
checkbox input "false"
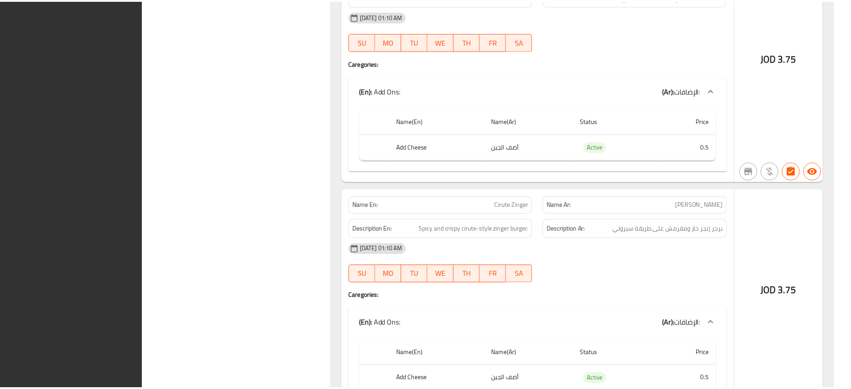
scroll to position [34584, 0]
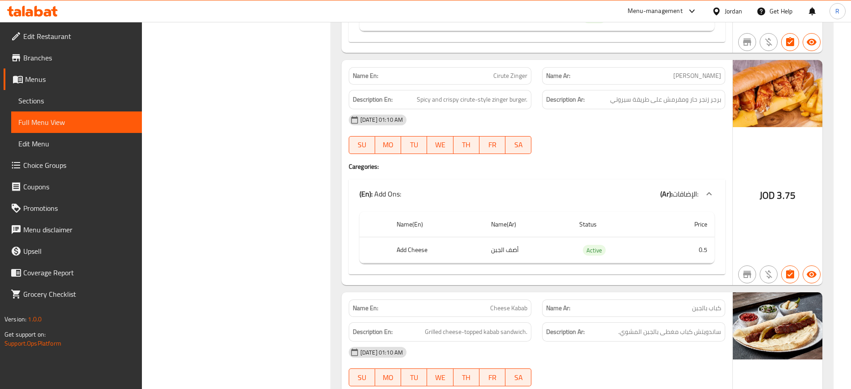
drag, startPoint x: 287, startPoint y: 156, endPoint x: 674, endPoint y: 143, distance: 387.0
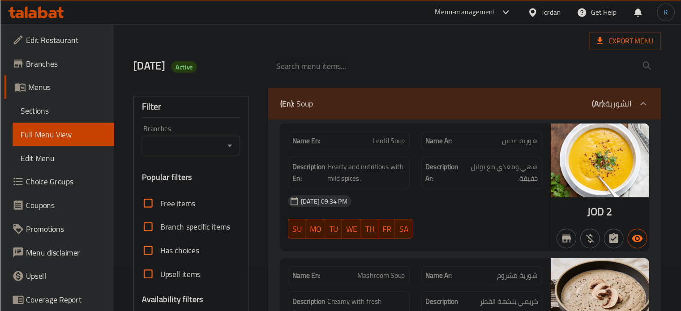
scroll to position [41, 0]
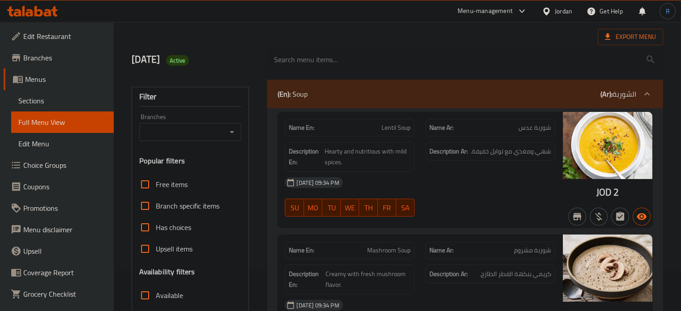
click at [392, 128] on span "Lentil Soup" at bounding box center [395, 127] width 29 height 9
copy span "Lentil Soup"
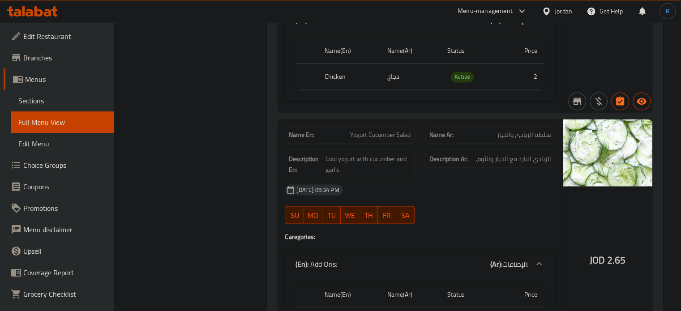
scroll to position [1563, 0]
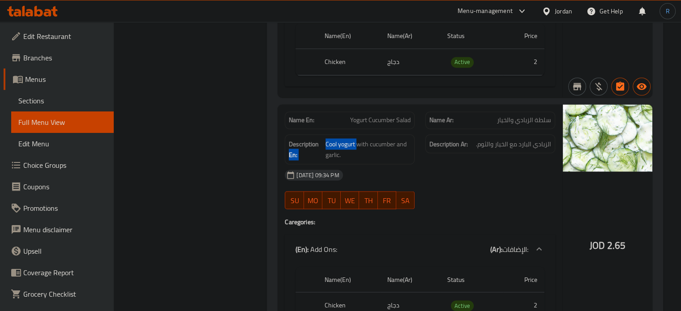
drag, startPoint x: 355, startPoint y: 141, endPoint x: 321, endPoint y: 142, distance: 34.0
click at [321, 142] on h6 "Description En: Cool yogurt with cucumber and garlic." at bounding box center [350, 149] width 122 height 22
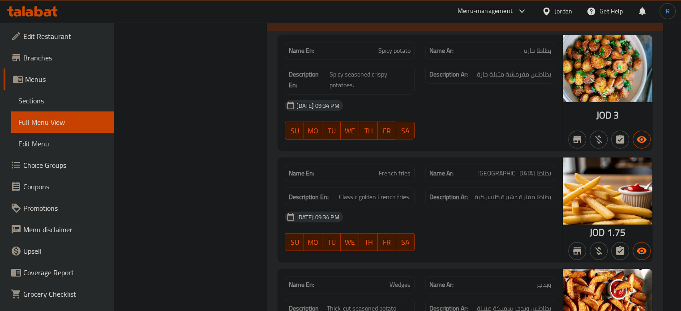
scroll to position [2413, 0]
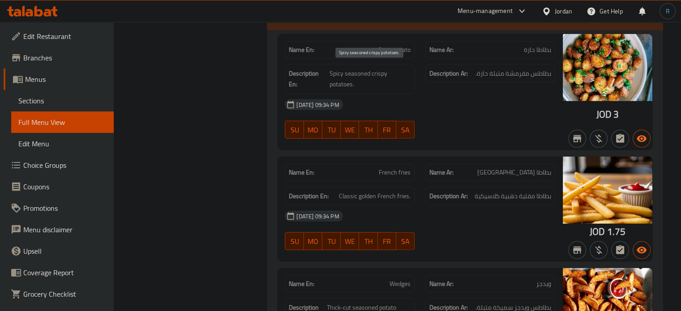
click at [344, 79] on span "Spicy seasoned crispy potatoes." at bounding box center [369, 79] width 81 height 22
click at [381, 68] on span "Spicy seasoned crispy potatoes." at bounding box center [369, 79] width 81 height 22
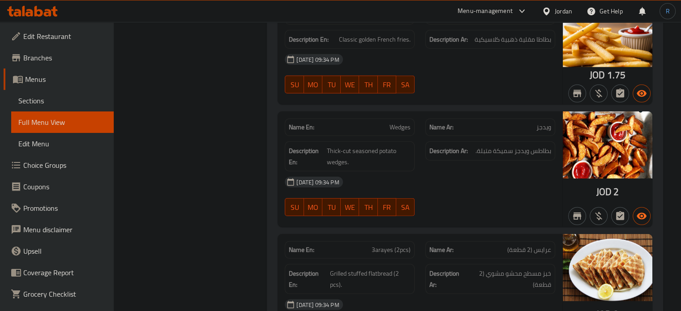
scroll to position [2592, 0]
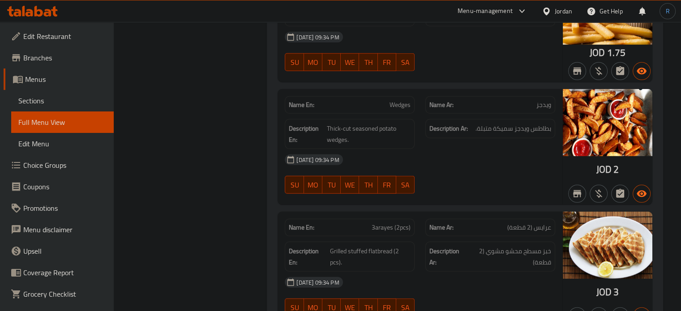
copy span "Wedges"
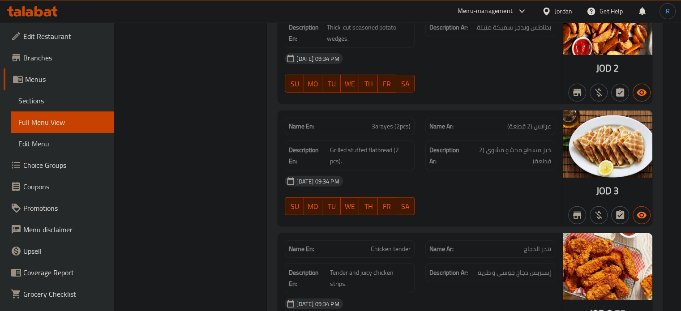
scroll to position [2727, 0]
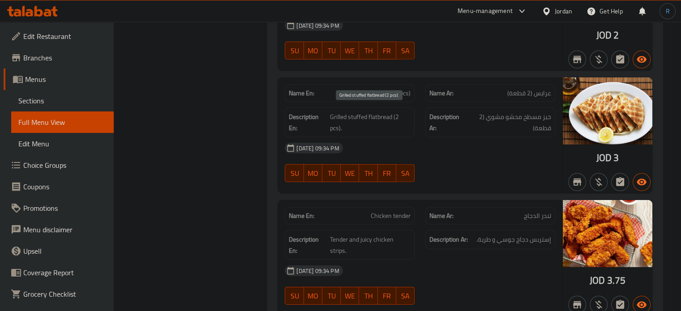
click at [372, 114] on span "Grilled stuffed flatbread (2 pcs)." at bounding box center [370, 122] width 81 height 22
click at [357, 112] on span "Grilled stuffed flatbread (2 pcs)." at bounding box center [370, 122] width 81 height 22
click at [337, 112] on span "Grilled stuffed flatbread (2 pcs)." at bounding box center [370, 122] width 81 height 22
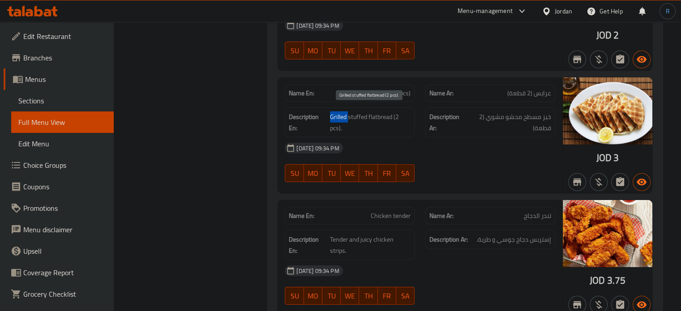
click at [337, 112] on span "Grilled stuffed flatbread (2 pcs)." at bounding box center [370, 122] width 81 height 22
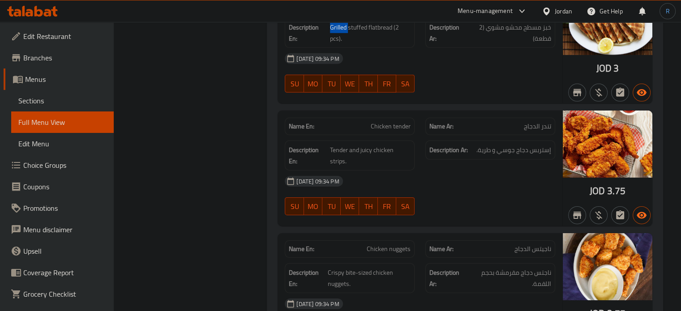
scroll to position [2861, 0]
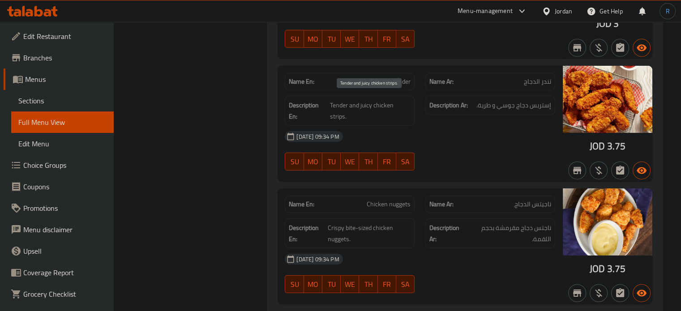
click at [336, 114] on span "Tender and juicy chicken strips." at bounding box center [370, 111] width 81 height 22
click at [378, 102] on span "Tender and juicy chicken strips." at bounding box center [370, 111] width 81 height 22
click at [365, 102] on span "Tender and juicy chicken strips." at bounding box center [370, 111] width 81 height 22
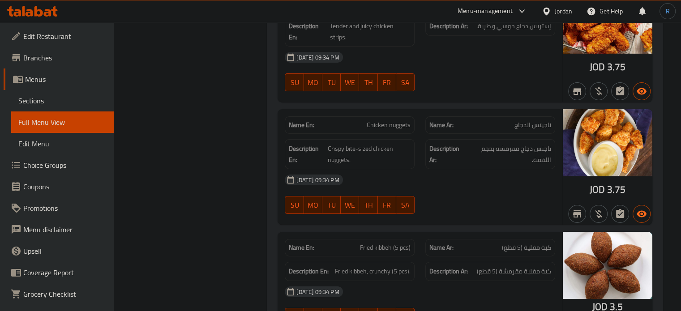
scroll to position [2950, 0]
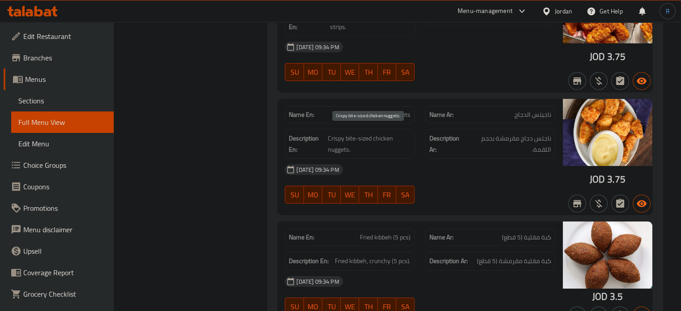
click at [334, 149] on span "Crispy bite-sized chicken nuggets." at bounding box center [369, 144] width 83 height 22
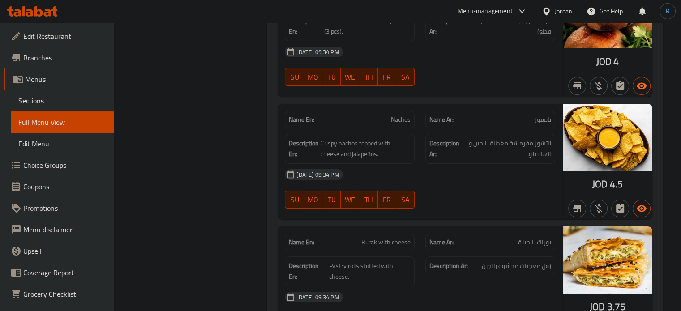
scroll to position [3309, 0]
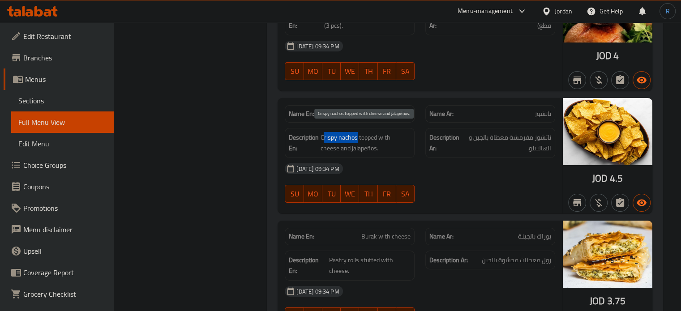
drag, startPoint x: 355, startPoint y: 130, endPoint x: 322, endPoint y: 130, distance: 33.1
click at [322, 132] on span "Crispy nachos topped with cheese and jalapeños." at bounding box center [366, 143] width 90 height 22
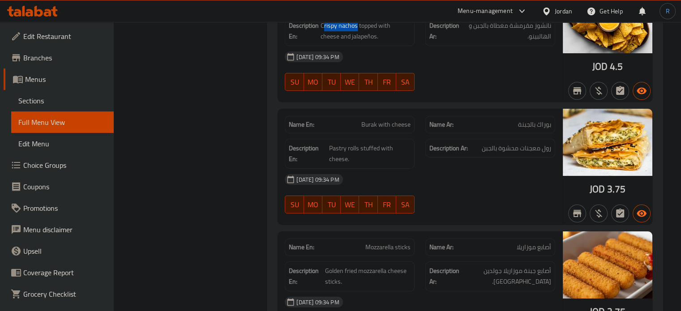
scroll to position [3443, 0]
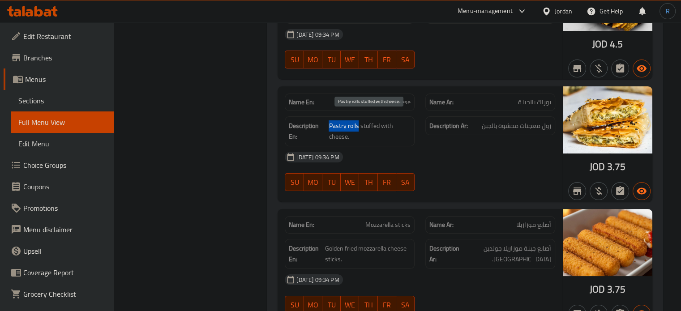
drag, startPoint x: 358, startPoint y: 118, endPoint x: 329, endPoint y: 118, distance: 28.7
click at [329, 120] on span "Pastry rolls stuffed with cheese." at bounding box center [370, 131] width 82 height 22
click at [382, 134] on span "Pastry rolls stuffed with cheese." at bounding box center [370, 131] width 82 height 22
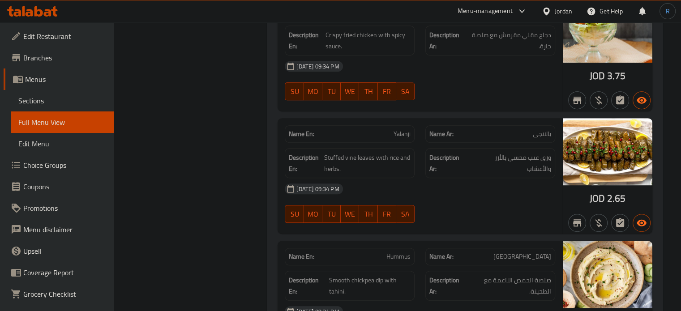
scroll to position [3935, 0]
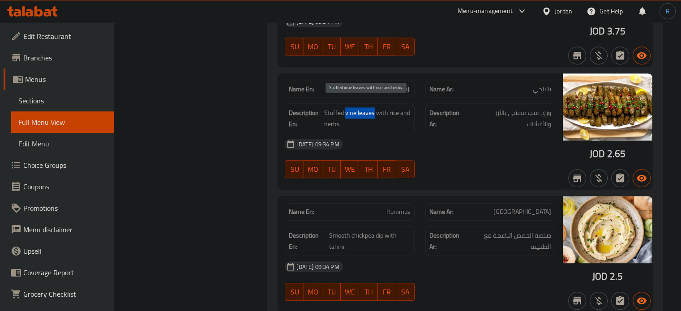
drag, startPoint x: 374, startPoint y: 105, endPoint x: 346, endPoint y: 105, distance: 28.2
click at [346, 107] on span "Stuffed vine leaves with rice and herbs." at bounding box center [367, 118] width 87 height 22
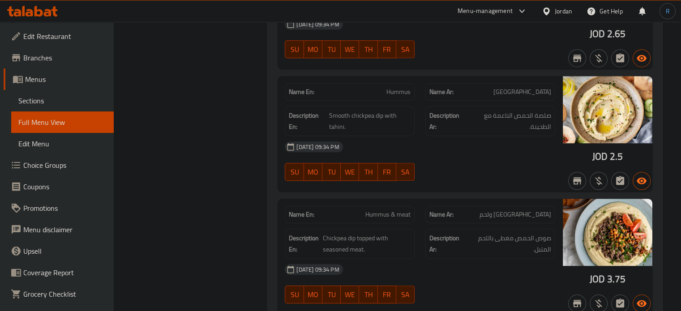
scroll to position [4070, 0]
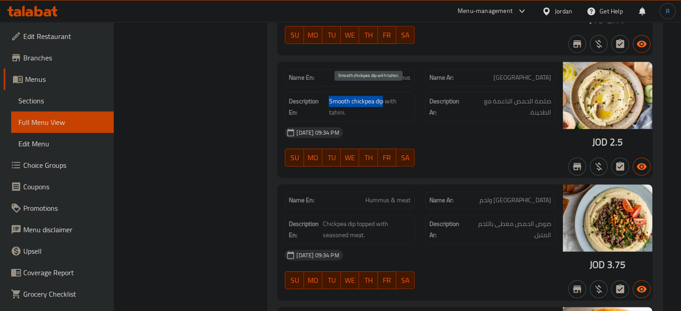
drag, startPoint x: 382, startPoint y: 94, endPoint x: 329, endPoint y: 93, distance: 52.4
click at [329, 96] on span "Smooth chickpea dip with tahini." at bounding box center [370, 107] width 82 height 22
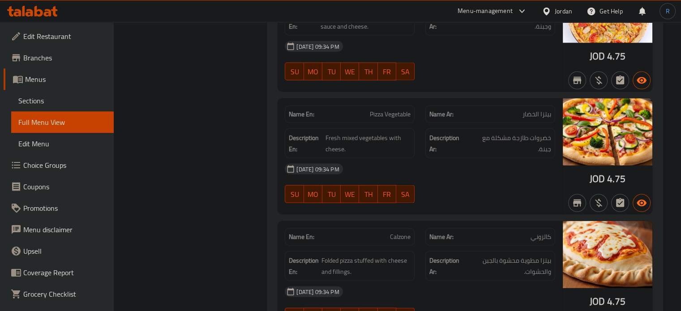
scroll to position [5313, 0]
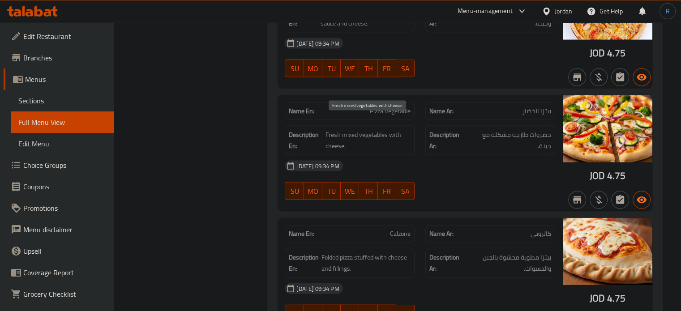
click at [349, 137] on span "Fresh mixed vegetables with cheese." at bounding box center [367, 140] width 85 height 22
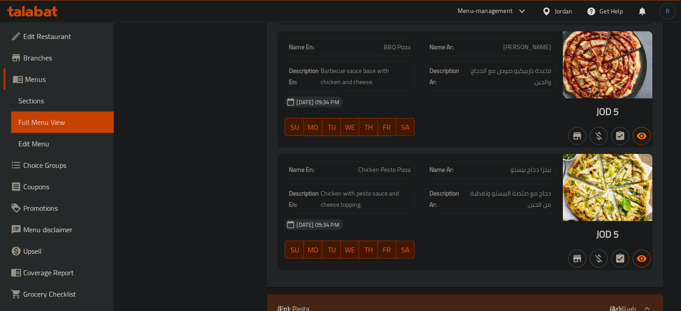
scroll to position [5766, 0]
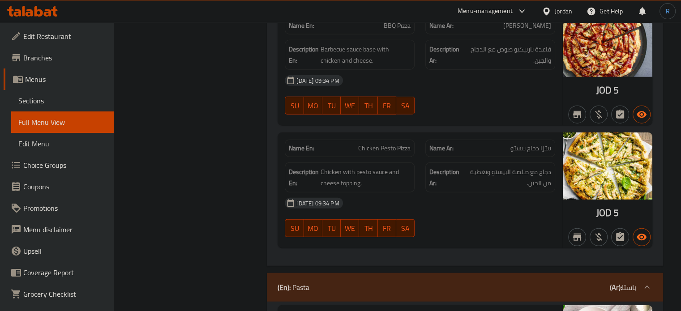
copy span "Chicken Pesto Pizza"
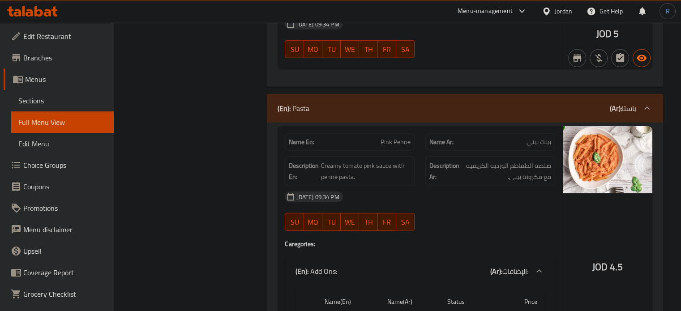
scroll to position [5990, 0]
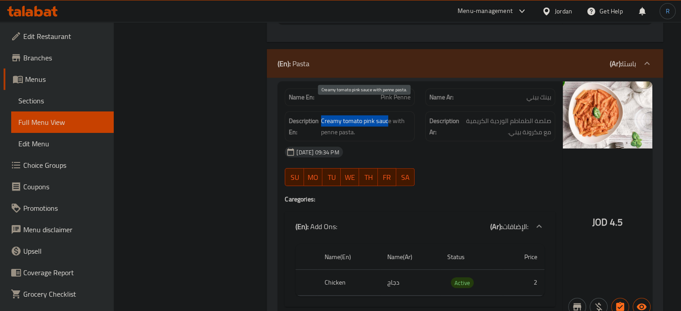
drag, startPoint x: 388, startPoint y: 108, endPoint x: 322, endPoint y: 109, distance: 65.4
click at [322, 115] on span "Creamy tomato pink sauce with penne pasta." at bounding box center [366, 126] width 90 height 22
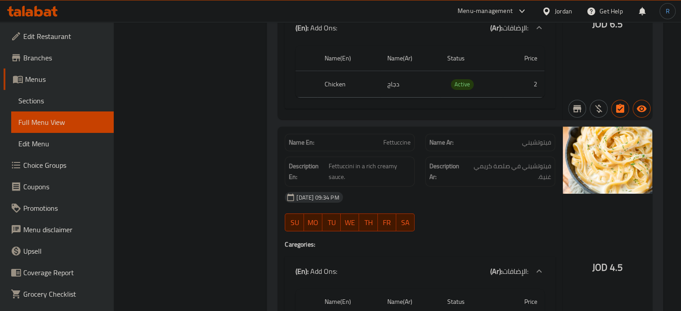
scroll to position [6438, 0]
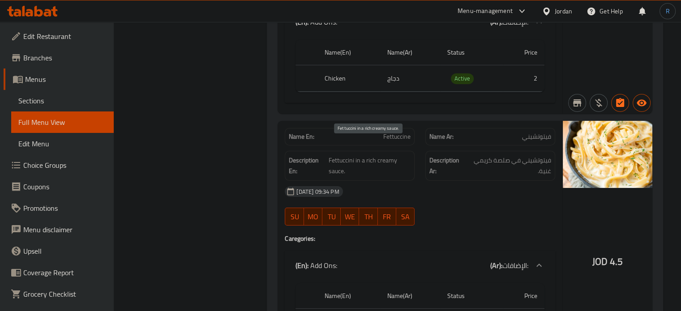
click at [346, 155] on span "Fettuccini in a rich creamy sauce." at bounding box center [370, 166] width 82 height 22
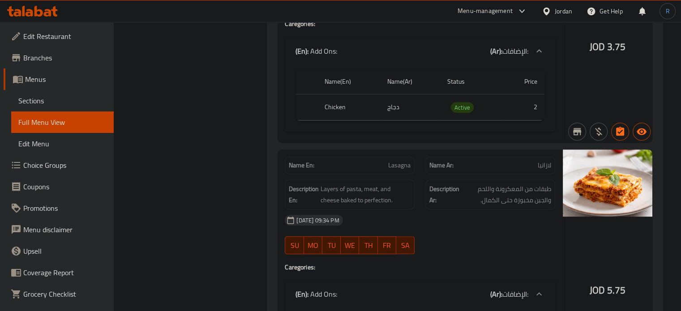
scroll to position [7199, 0]
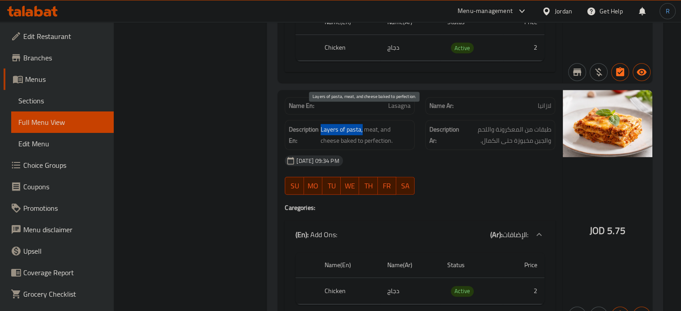
drag, startPoint x: 362, startPoint y: 115, endPoint x: 321, endPoint y: 115, distance: 40.7
click at [321, 124] on span "Layers of pasta, meat, and cheese baked to perfection." at bounding box center [366, 135] width 90 height 22
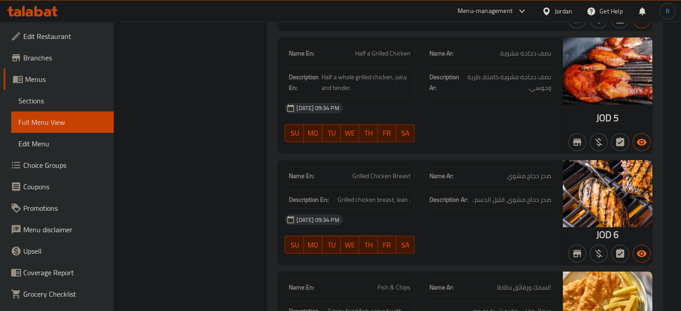
scroll to position [8900, 0]
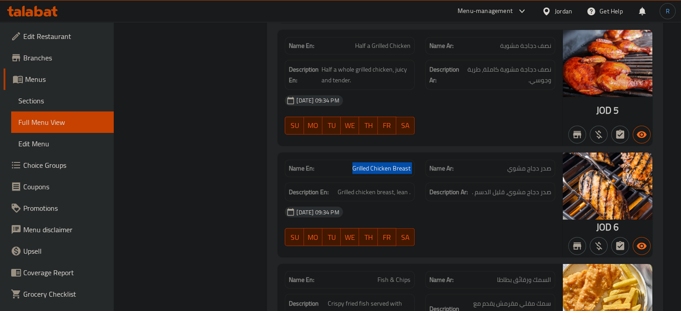
copy span "Grilled Chicken Breast"
click at [365, 187] on span "Grilled chicken breast, lean ." at bounding box center [374, 192] width 73 height 11
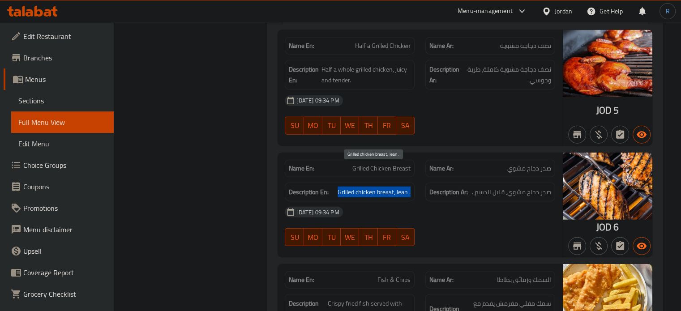
click at [365, 187] on span "Grilled chicken breast, lean ." at bounding box center [374, 192] width 73 height 11
copy span "Grilled chicken breast, lean ."
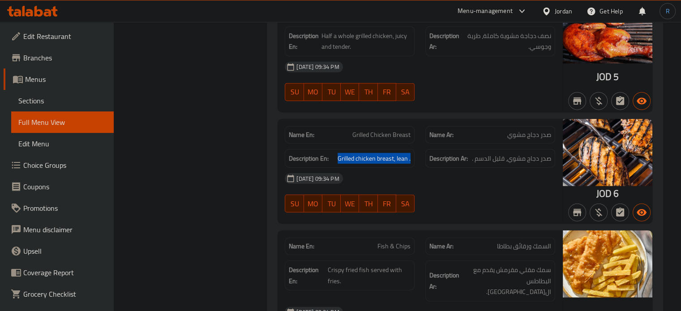
scroll to position [9034, 0]
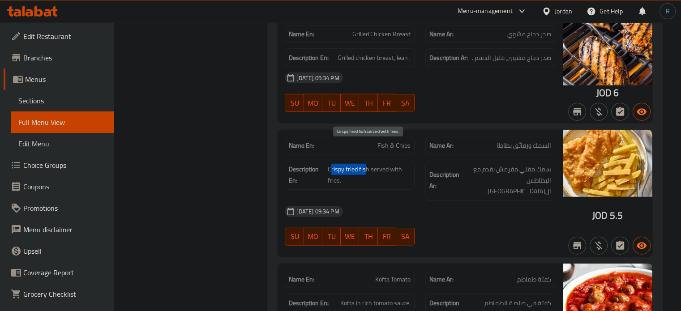
drag, startPoint x: 365, startPoint y: 148, endPoint x: 331, endPoint y: 149, distance: 34.0
click at [331, 164] on span "Crispy fried fish served with fries." at bounding box center [369, 175] width 83 height 22
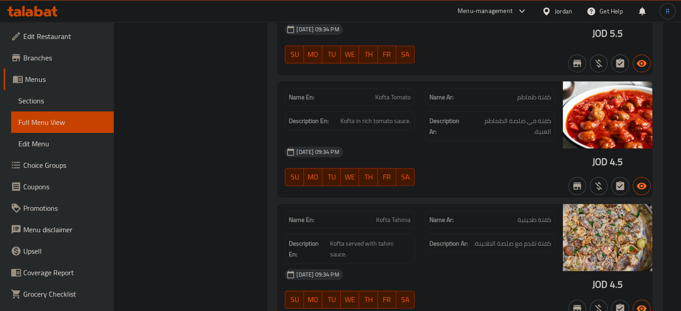
scroll to position [9258, 0]
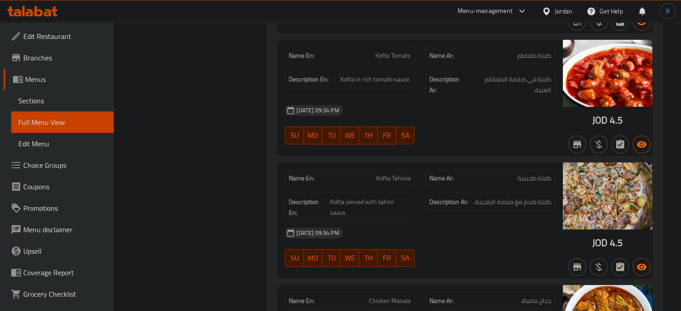
copy span "Kofta Tahinia"
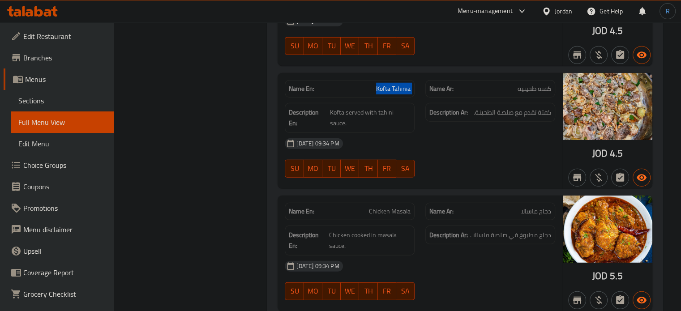
scroll to position [9392, 0]
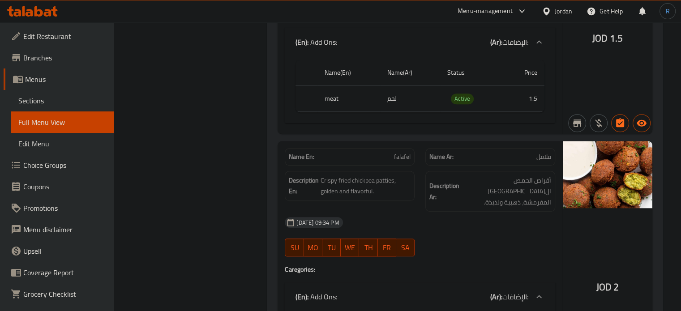
scroll to position [11004, 0]
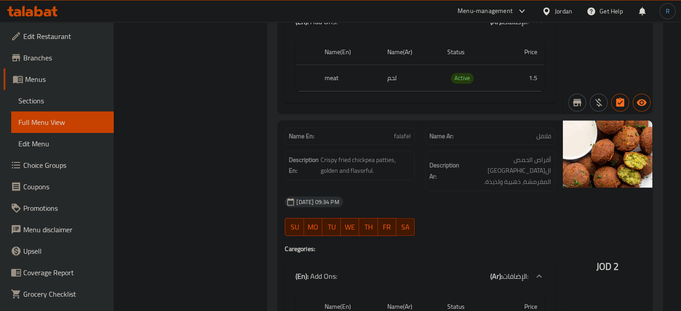
copy span "falafel"
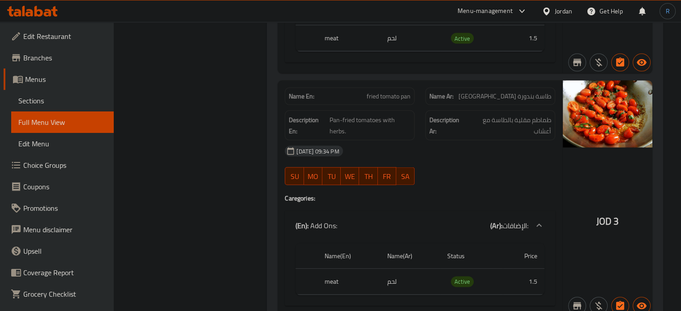
scroll to position [12033, 0]
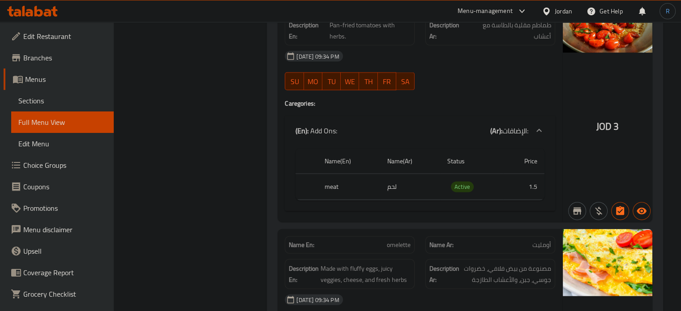
scroll to position [12168, 0]
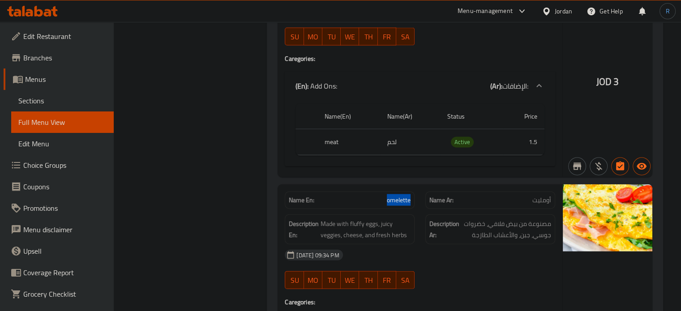
drag, startPoint x: 385, startPoint y: 117, endPoint x: 412, endPoint y: 117, distance: 27.3
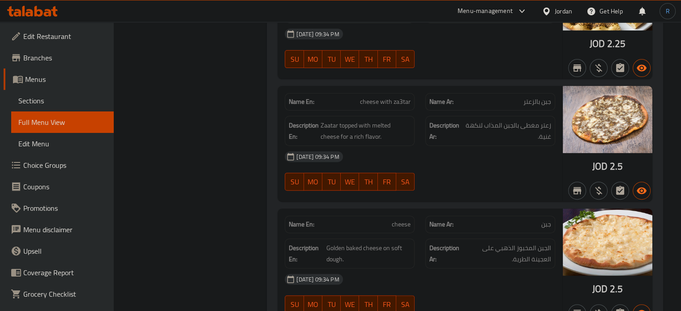
scroll to position [13913, 0]
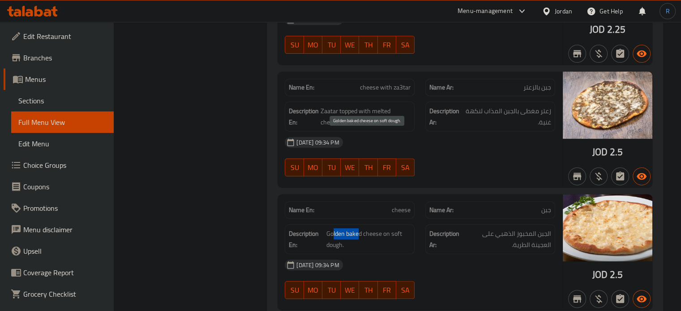
drag, startPoint x: 359, startPoint y: 140, endPoint x: 332, endPoint y: 140, distance: 27.8
click at [332, 228] on span "Golden baked cheese on soft dough." at bounding box center [368, 239] width 84 height 22
click at [378, 228] on span "Golden baked cheese on soft dough." at bounding box center [368, 239] width 84 height 22
click at [355, 228] on span "Golden baked cheese on soft dough." at bounding box center [368, 239] width 84 height 22
click at [337, 228] on span "Golden baked cheese on soft dough." at bounding box center [368, 239] width 84 height 22
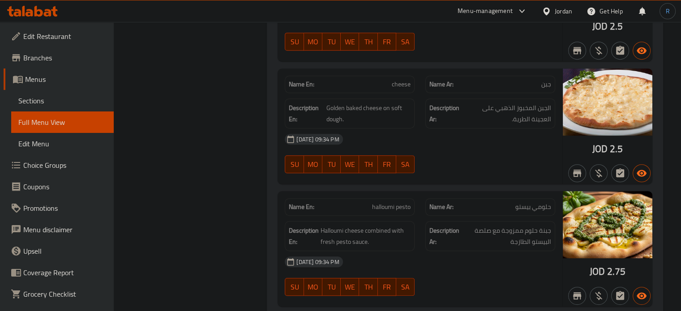
scroll to position [14048, 0]
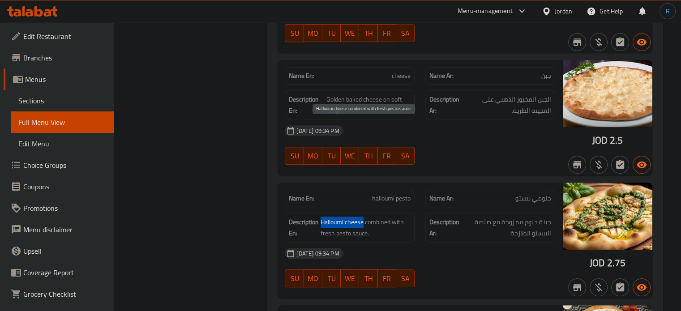
drag, startPoint x: 363, startPoint y: 127, endPoint x: 321, endPoint y: 127, distance: 41.2
click at [321, 217] on span "Halloumi cheese combined with fresh pesto sauce." at bounding box center [366, 228] width 90 height 22
drag, startPoint x: 328, startPoint y: 138, endPoint x: 361, endPoint y: 138, distance: 33.6
click at [361, 217] on span "Halloumi cheese combined with fresh pesto sauce." at bounding box center [366, 228] width 90 height 22
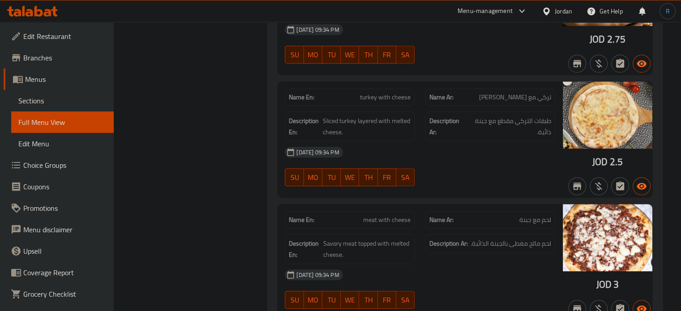
scroll to position [14316, 0]
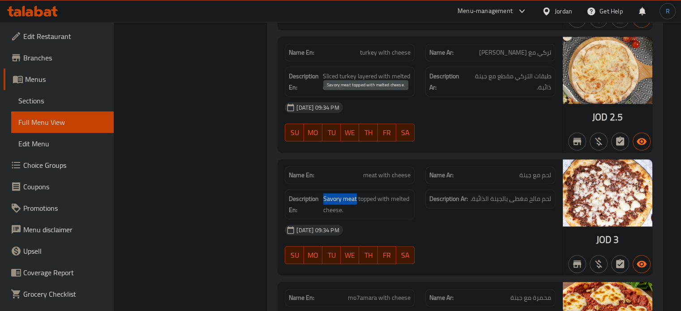
drag, startPoint x: 355, startPoint y: 102, endPoint x: 322, endPoint y: 103, distance: 32.7
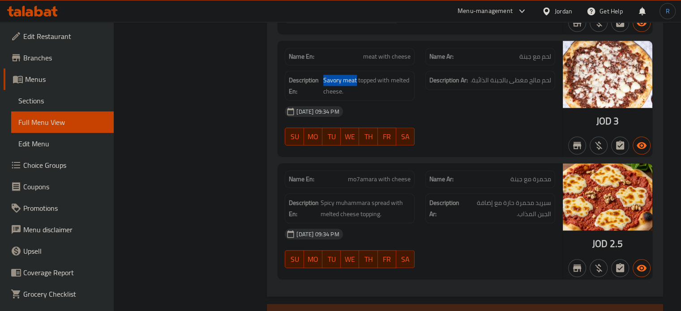
scroll to position [14451, 0]
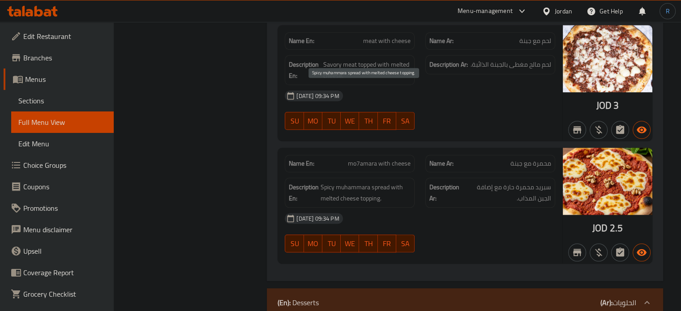
click at [371, 182] on span "Spicy muhammara spread with melted cheese topping." at bounding box center [366, 193] width 90 height 22
drag, startPoint x: 393, startPoint y: 90, endPoint x: 327, endPoint y: 91, distance: 65.4
click at [327, 182] on span "Spicy muhammara spread with melted cheese topping." at bounding box center [366, 193] width 90 height 22
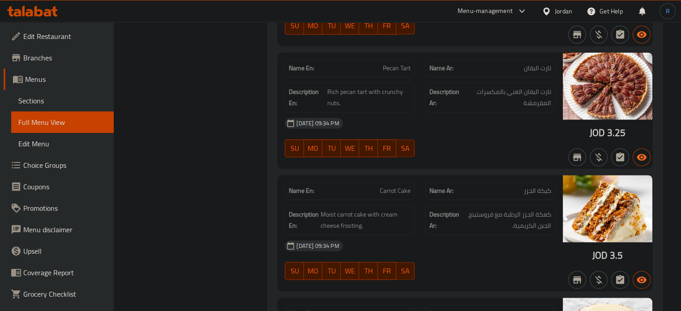
scroll to position [14854, 0]
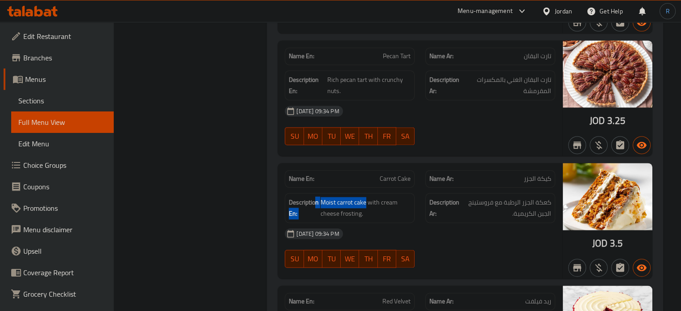
drag, startPoint x: 364, startPoint y: 103, endPoint x: 316, endPoint y: 106, distance: 48.9
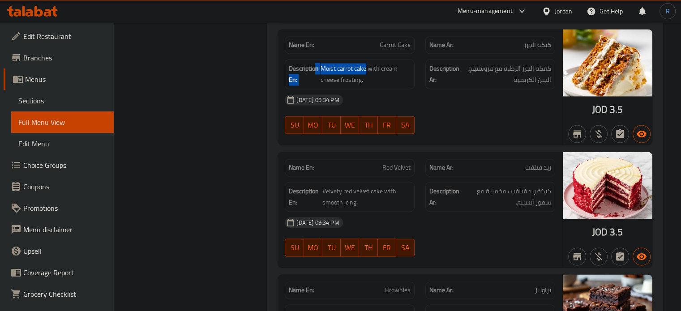
scroll to position [14988, 0]
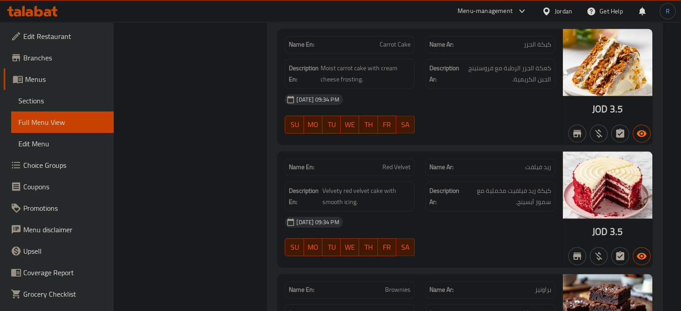
copy span "Red Velvet"
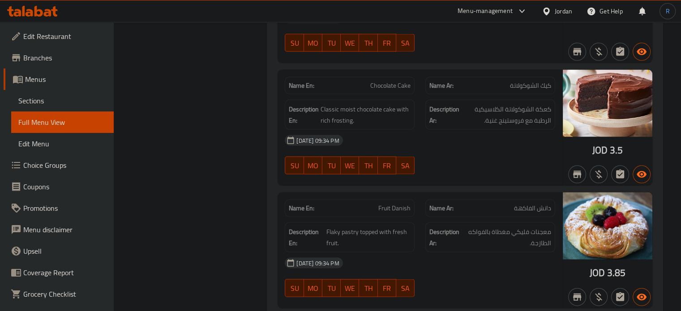
scroll to position [15480, 0]
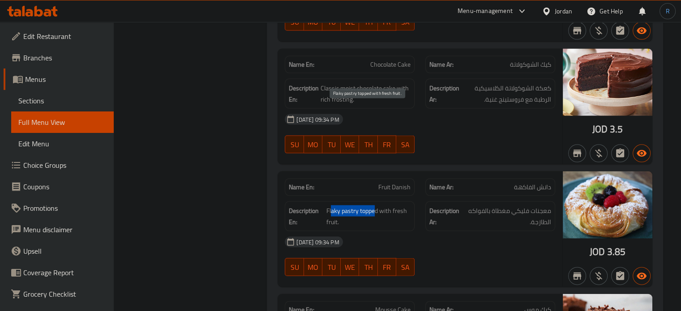
drag, startPoint x: 374, startPoint y: 111, endPoint x: 330, endPoint y: 112, distance: 44.3
click at [330, 205] on span "Flaky pastry topped with fresh fruit." at bounding box center [368, 216] width 84 height 22
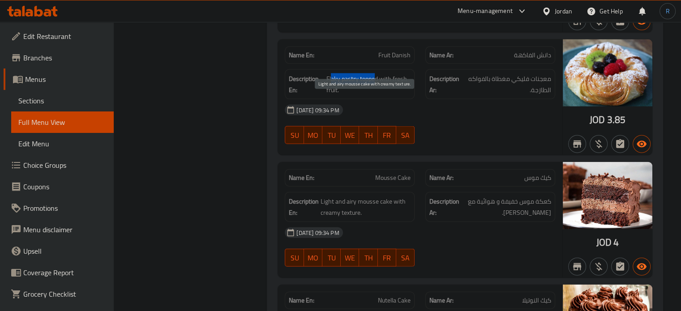
scroll to position [15615, 0]
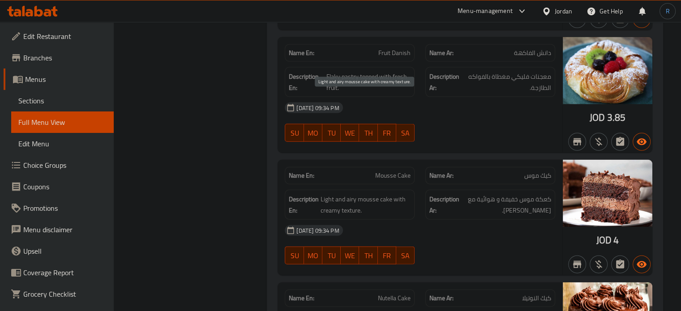
click at [380, 194] on span "Light and airy mousse cake with creamy texture." at bounding box center [366, 205] width 90 height 22
click at [370, 194] on span "Light and airy mousse cake with creamy texture." at bounding box center [366, 205] width 90 height 22
click at [355, 194] on span "Light and airy mousse cake with creamy texture." at bounding box center [366, 205] width 90 height 22
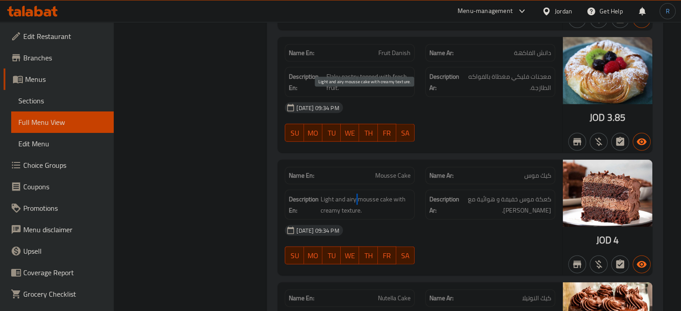
click at [355, 194] on span "Light and airy mousse cake with creamy texture." at bounding box center [366, 205] width 90 height 22
click at [331, 194] on span "Light and airy mousse cake with creamy texture." at bounding box center [366, 205] width 90 height 22
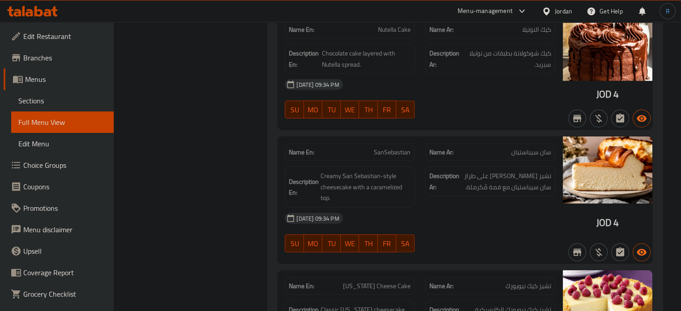
scroll to position [15928, 0]
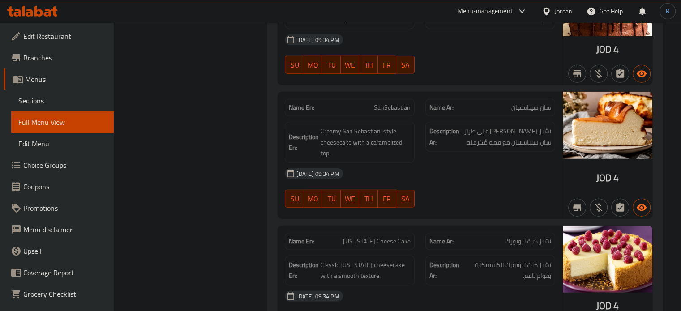
copy span "New York Cheese Cake"
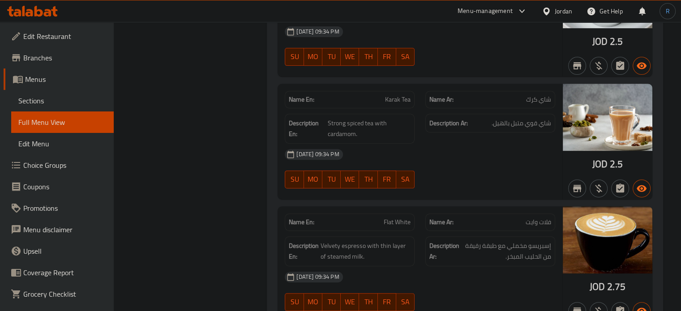
scroll to position [17405, 0]
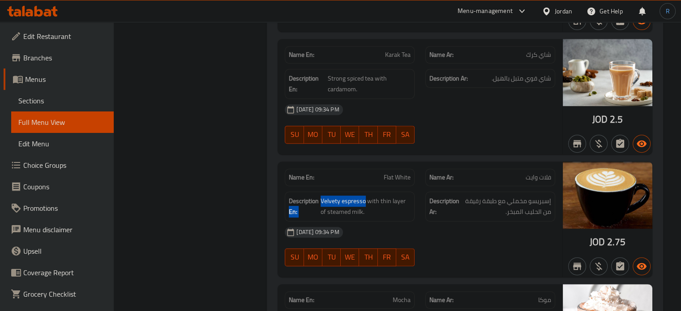
drag, startPoint x: 363, startPoint y: 93, endPoint x: 318, endPoint y: 96, distance: 45.4
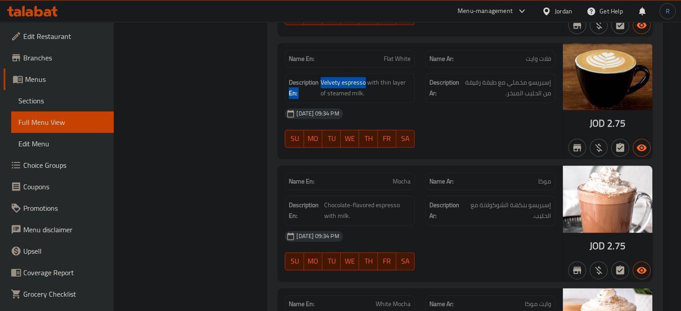
scroll to position [17539, 0]
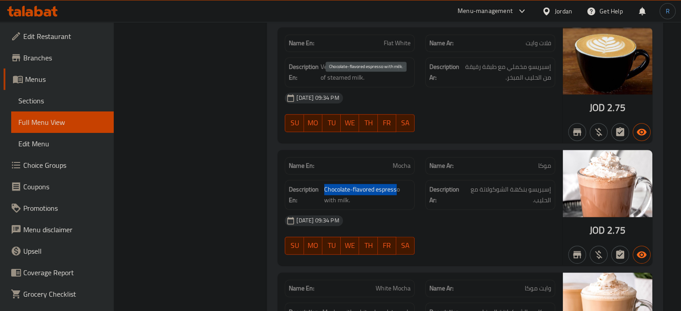
drag, startPoint x: 397, startPoint y: 81, endPoint x: 325, endPoint y: 82, distance: 72.1
click at [325, 184] on span "Chocolate-flavored espresso with milk." at bounding box center [367, 195] width 86 height 22
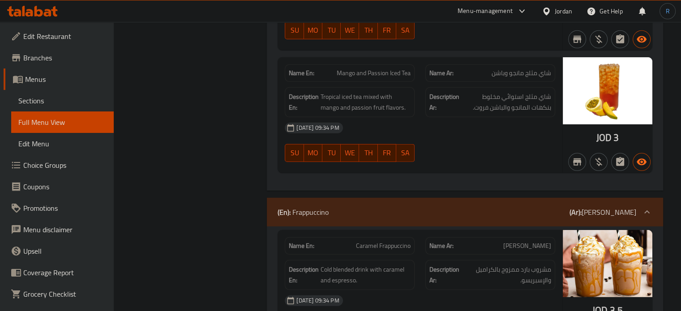
scroll to position [26492, 0]
copy span "Caramel Frappuccino"
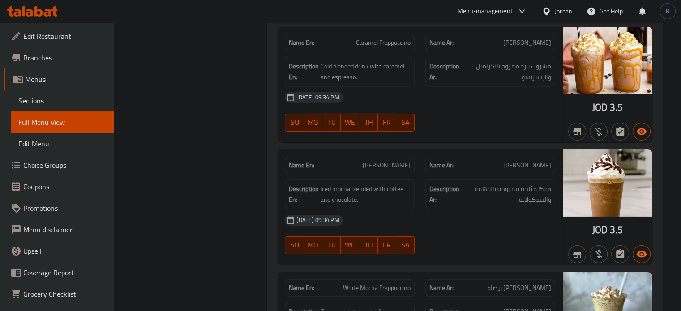
scroll to position [26716, 0]
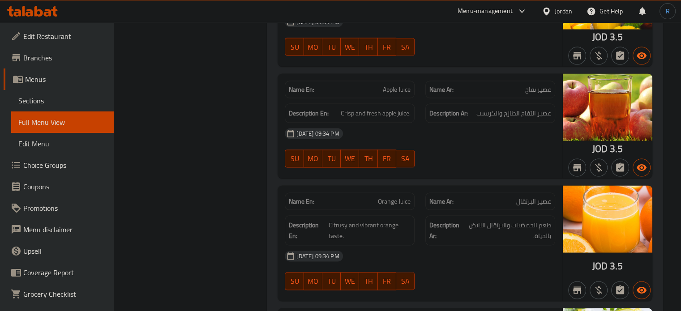
scroll to position [28910, 0]
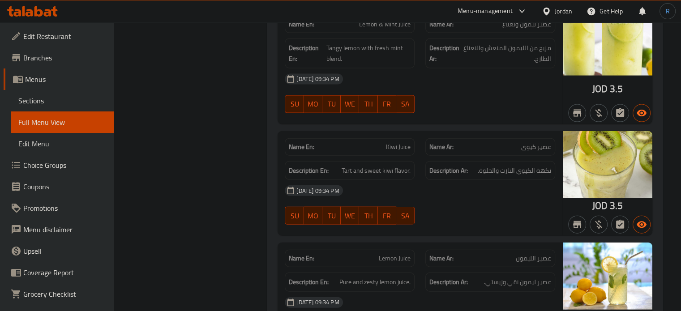
scroll to position [29268, 0]
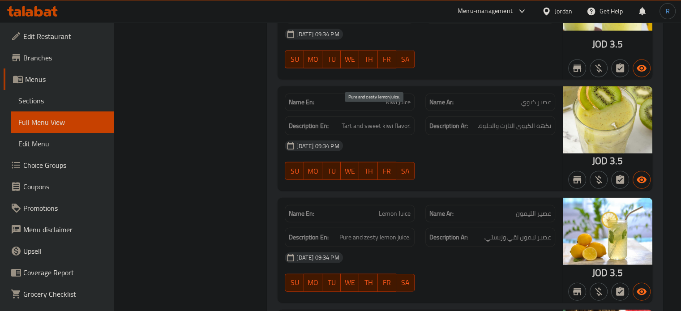
click at [371, 232] on span "Pure and zesty lemon juice." at bounding box center [374, 237] width 71 height 11
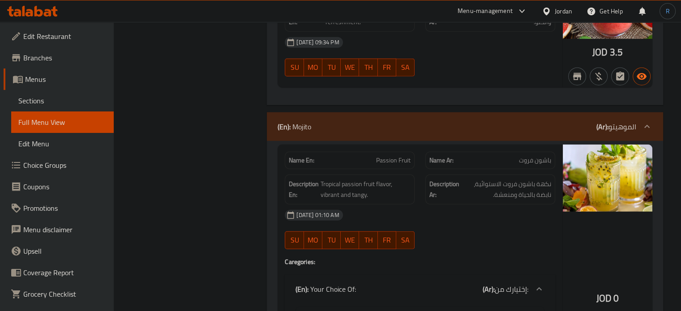
scroll to position [29536, 0]
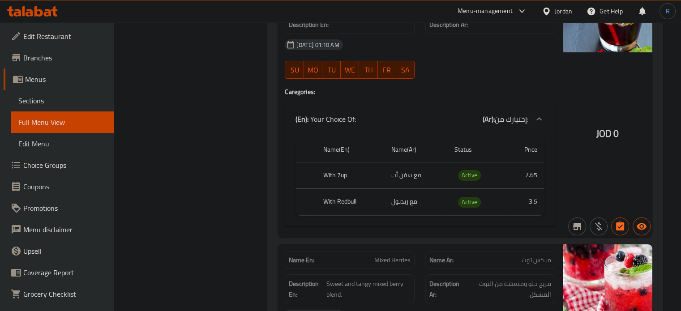
scroll to position [30566, 0]
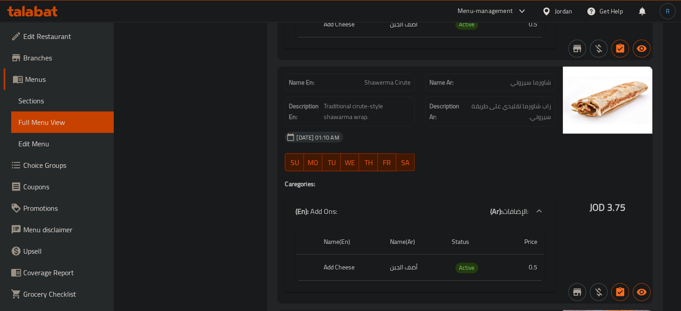
scroll to position [35983, 0]
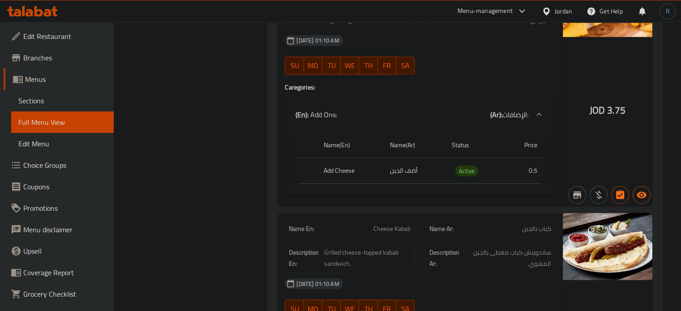
scroll to position [36332, 0]
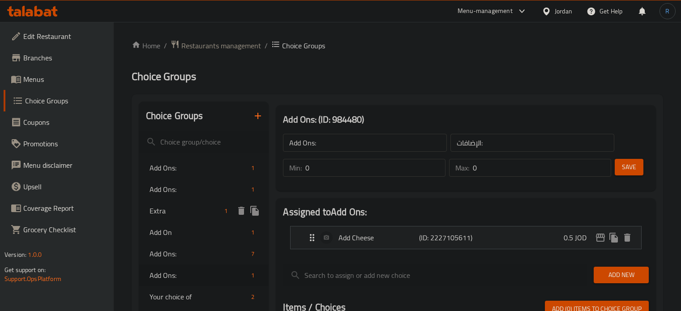
scroll to position [90, 0]
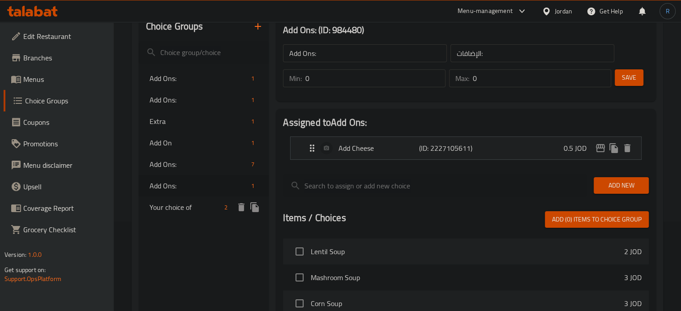
click at [184, 207] on span "Your choice of" at bounding box center [186, 207] width 72 height 11
type input "Your choice of"
type input "اختيارك من"
type input "1"
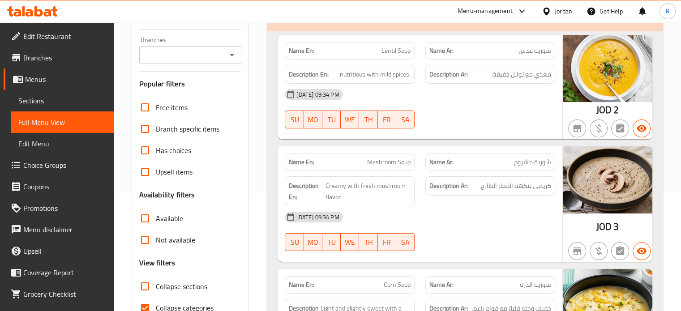
scroll to position [134, 0]
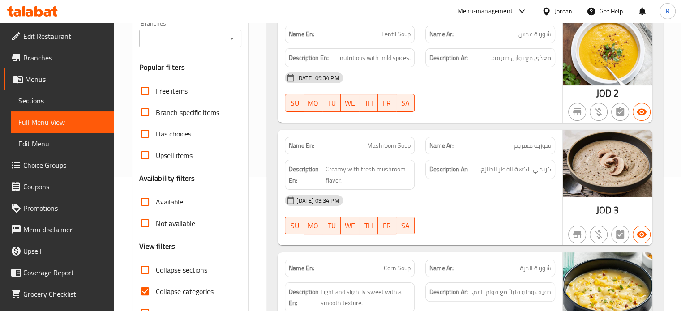
click at [154, 286] on input "Collapse categories" at bounding box center [144, 291] width 21 height 21
checkbox input "false"
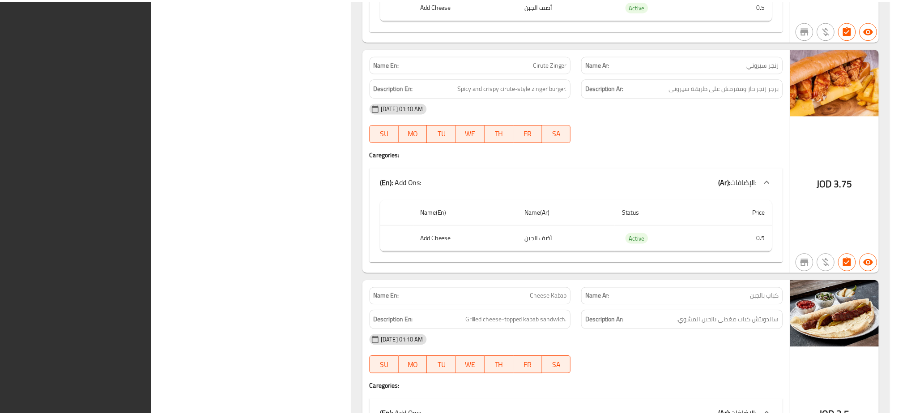
scroll to position [34488, 0]
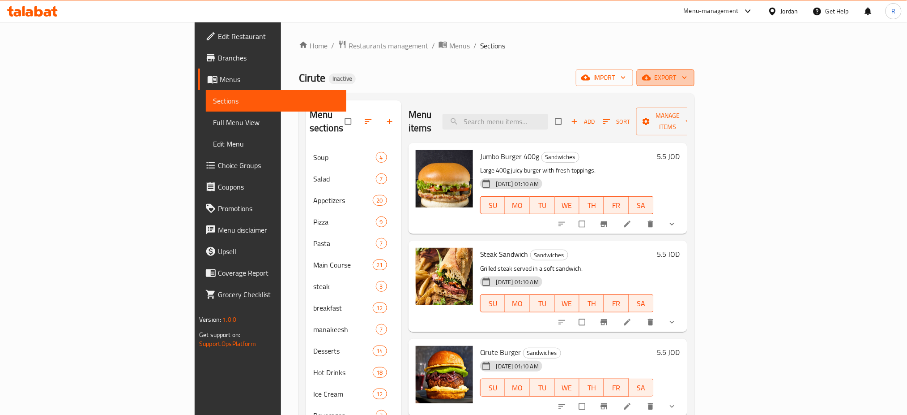
click at [688, 78] on span "export" at bounding box center [665, 77] width 43 height 11
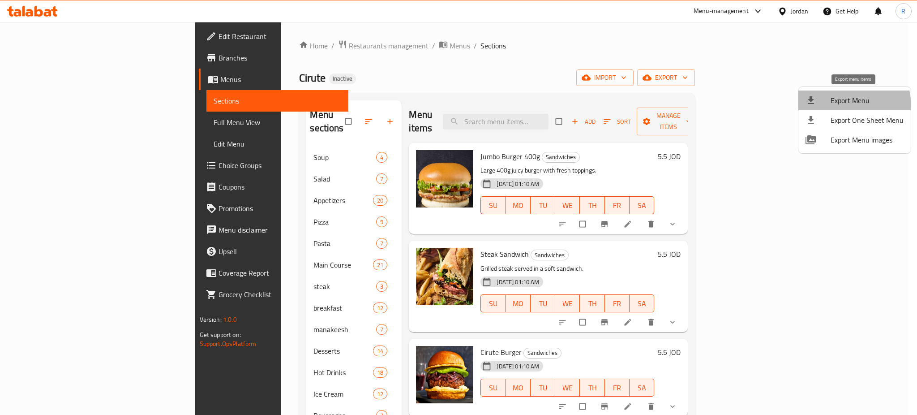
click at [829, 107] on li "Export Menu" at bounding box center [854, 100] width 112 height 20
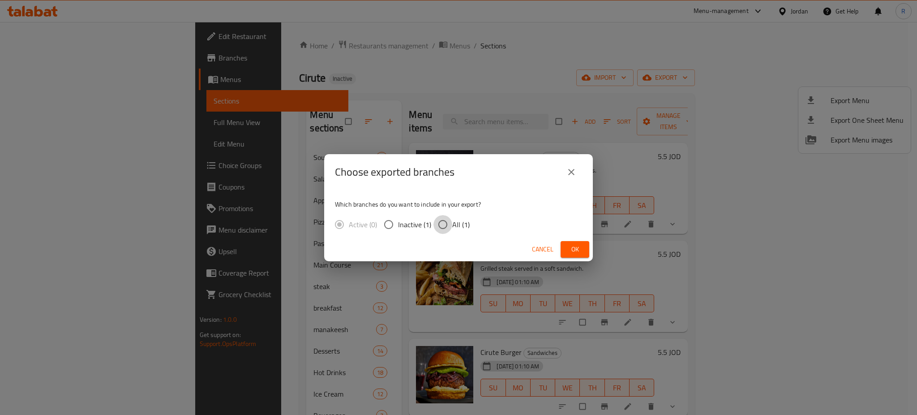
click at [442, 230] on input "All (1)" at bounding box center [442, 224] width 19 height 19
radio input "true"
click at [581, 257] on button "Ok" at bounding box center [574, 249] width 29 height 17
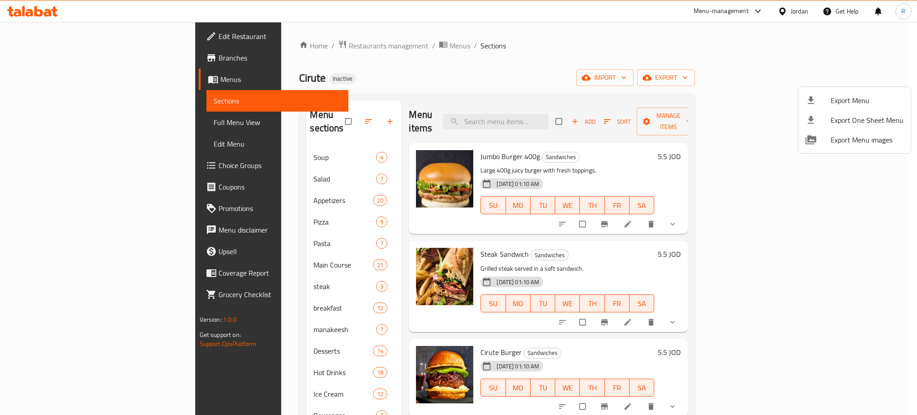
click at [657, 39] on div at bounding box center [458, 207] width 917 height 415
